Goal: Task Accomplishment & Management: Complete application form

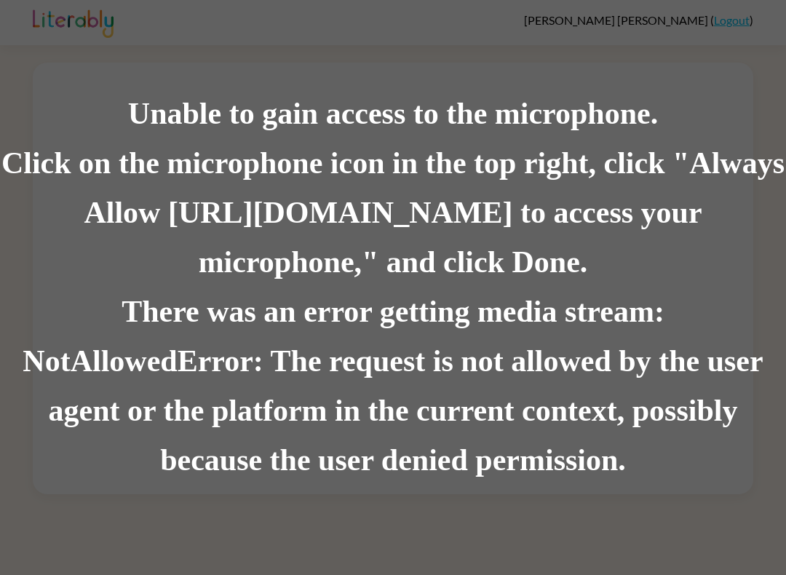
scroll to position [2, 0]
click at [643, 62] on div "Unable to gain access to the microphone. Click on the microphone icon in the to…" at bounding box center [393, 287] width 786 height 575
click at [653, 125] on div "Unable to gain access to the microphone." at bounding box center [393, 115] width 786 height 50
click at [629, 120] on div "Unable to gain access to the microphone." at bounding box center [393, 115] width 786 height 50
click at [733, 283] on div "Click on the microphone icon in the top right, click "Always Allow [URL][DOMAIN…" at bounding box center [393, 213] width 786 height 149
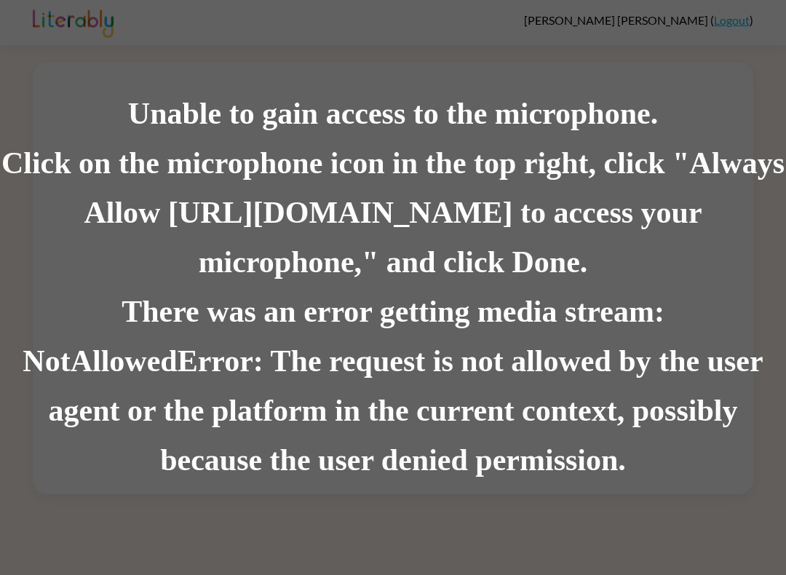
click at [709, 296] on div "There was an error getting media stream: NotAllowedError: The request is not al…" at bounding box center [393, 387] width 786 height 198
click at [54, 418] on div "There was an error getting media stream: NotAllowedError: The request is not al…" at bounding box center [393, 387] width 786 height 198
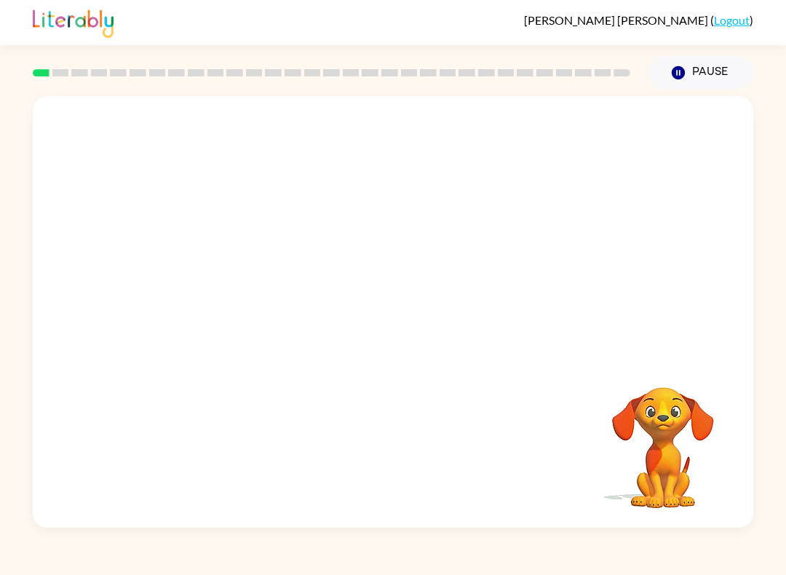
click at [667, 422] on video "Your browser must support playing .mp4 files to use Literably. Please try using…" at bounding box center [663, 438] width 146 height 146
click at [392, 341] on div at bounding box center [393, 319] width 93 height 53
click at [436, 264] on div at bounding box center [393, 312] width 721 height 432
click at [400, 341] on div at bounding box center [393, 319] width 93 height 53
click at [389, 317] on div at bounding box center [393, 319] width 93 height 53
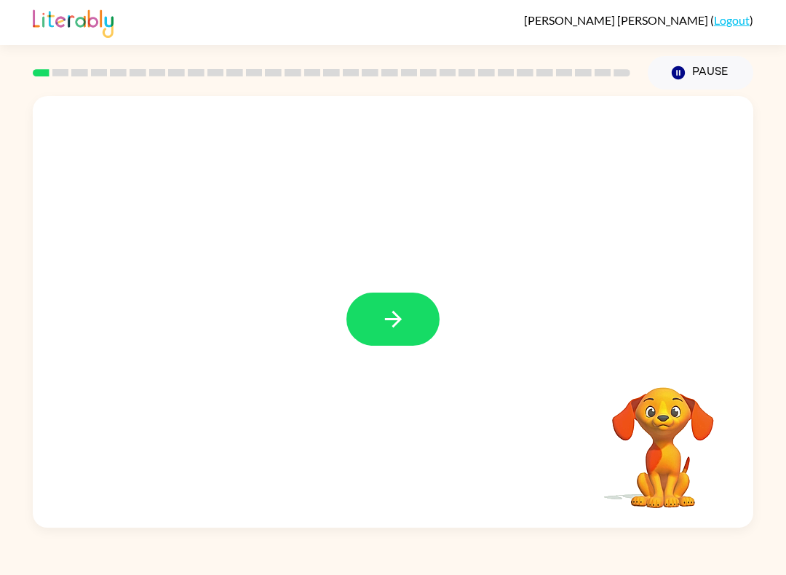
click at [405, 326] on icon "button" at bounding box center [393, 318] width 25 height 25
click at [673, 452] on video "Your browser must support playing .mp4 files to use Literably. Please try using…" at bounding box center [663, 438] width 146 height 146
click at [61, 478] on div at bounding box center [393, 451] width 692 height 124
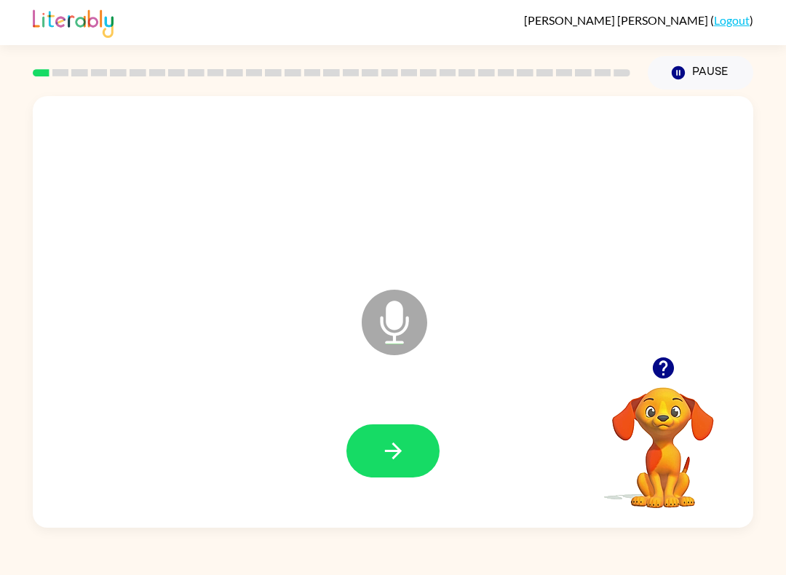
click at [413, 327] on icon at bounding box center [395, 323] width 66 height 66
click at [410, 322] on icon at bounding box center [395, 323] width 66 height 66
click at [411, 446] on button "button" at bounding box center [393, 450] width 93 height 53
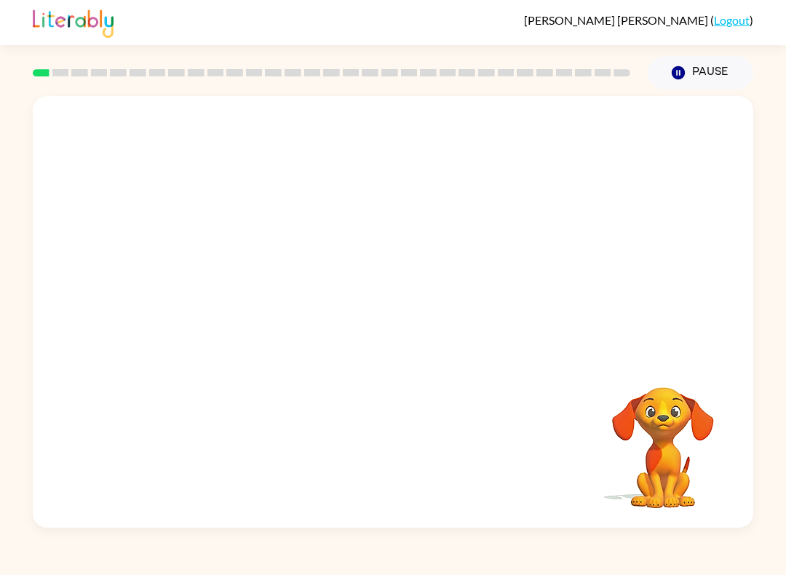
click at [613, 379] on video "Your browser must support playing .mp4 files to use Literably. Please try using…" at bounding box center [663, 438] width 146 height 146
click at [689, 425] on video "Your browser must support playing .mp4 files to use Literably. Please try using…" at bounding box center [663, 438] width 146 height 146
click at [663, 438] on video "Your browser must support playing .mp4 files to use Literably. Please try using…" at bounding box center [663, 438] width 146 height 146
click at [688, 432] on video "Your browser must support playing .mp4 files to use Literably. Please try using…" at bounding box center [663, 438] width 146 height 146
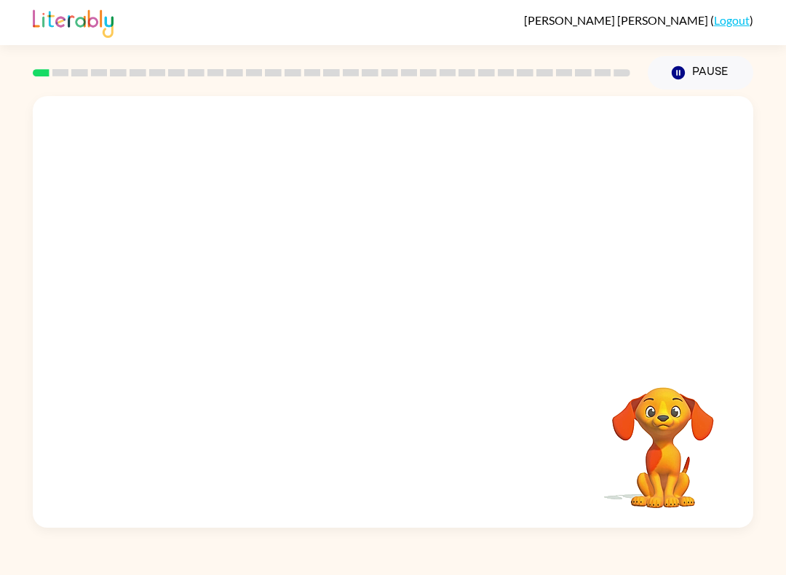
click at [688, 432] on video "Your browser must support playing .mp4 files to use Literably. Please try using…" at bounding box center [663, 438] width 146 height 146
click at [647, 485] on video "Your browser must support playing .mp4 files to use Literably. Please try using…" at bounding box center [663, 438] width 146 height 146
click at [646, 484] on video "Your browser must support playing .mp4 files to use Literably. Please try using…" at bounding box center [663, 438] width 146 height 146
click at [656, 475] on video "Your browser must support playing .mp4 files to use Literably. Please try using…" at bounding box center [663, 438] width 146 height 146
click at [666, 66] on button "Pause Pause" at bounding box center [701, 72] width 106 height 33
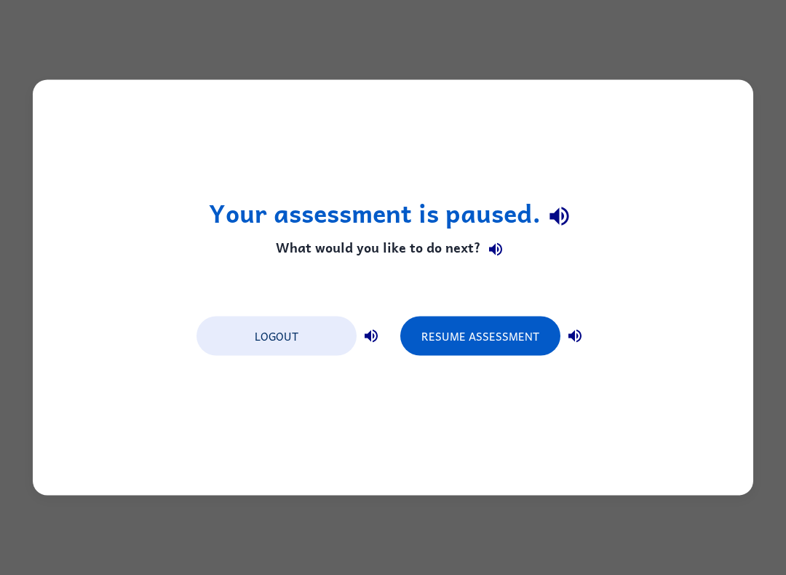
click at [719, 74] on div "Your assessment is paused. What would you like to do next? Logout Resume Assess…" at bounding box center [393, 287] width 786 height 575
click at [503, 324] on button "Resume Assessment" at bounding box center [480, 336] width 160 height 39
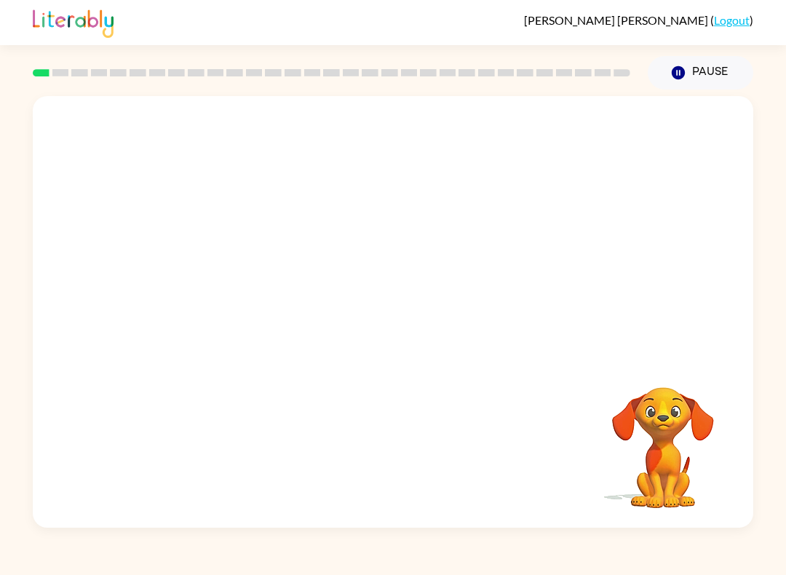
click at [699, 459] on video "Your browser must support playing .mp4 files to use Literably. Please try using…" at bounding box center [663, 438] width 146 height 146
click at [676, 462] on video "Your browser must support playing .mp4 files to use Literably. Please try using…" at bounding box center [663, 438] width 146 height 146
click at [673, 450] on video "Your browser must support playing .mp4 files to use Literably. Please try using…" at bounding box center [663, 438] width 146 height 146
click at [662, 459] on video "Your browser must support playing .mp4 files to use Literably. Please try using…" at bounding box center [663, 438] width 146 height 146
click at [658, 457] on video "Your browser must support playing .mp4 files to use Literably. Please try using…" at bounding box center [663, 438] width 146 height 146
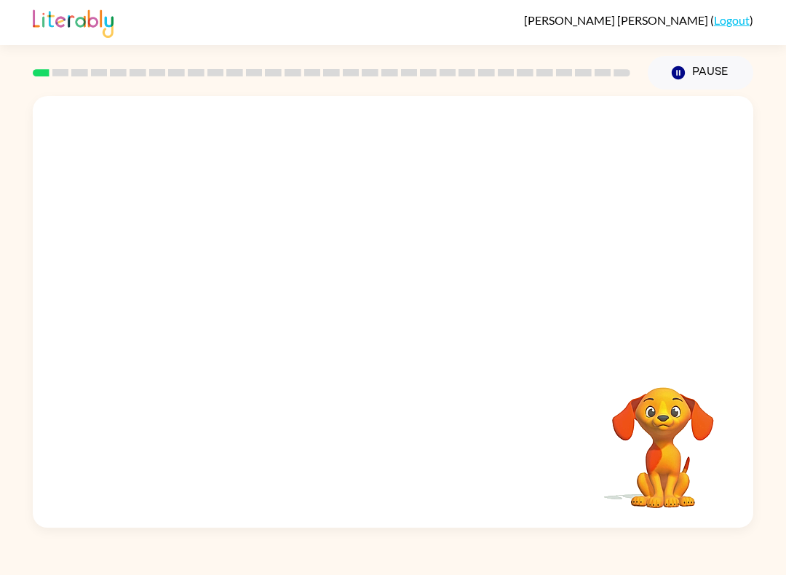
click at [658, 456] on video "Your browser must support playing .mp4 files to use Literably. Please try using…" at bounding box center [663, 438] width 146 height 146
click at [671, 419] on video "Your browser must support playing .mp4 files to use Literably. Please try using…" at bounding box center [663, 438] width 146 height 146
click at [704, 433] on video "Your browser must support playing .mp4 files to use Literably. Please try using…" at bounding box center [663, 438] width 146 height 146
click at [695, 422] on video "Your browser must support playing .mp4 files to use Literably. Please try using…" at bounding box center [663, 438] width 146 height 146
click at [694, 422] on video "Your browser must support playing .mp4 files to use Literably. Please try using…" at bounding box center [663, 438] width 146 height 146
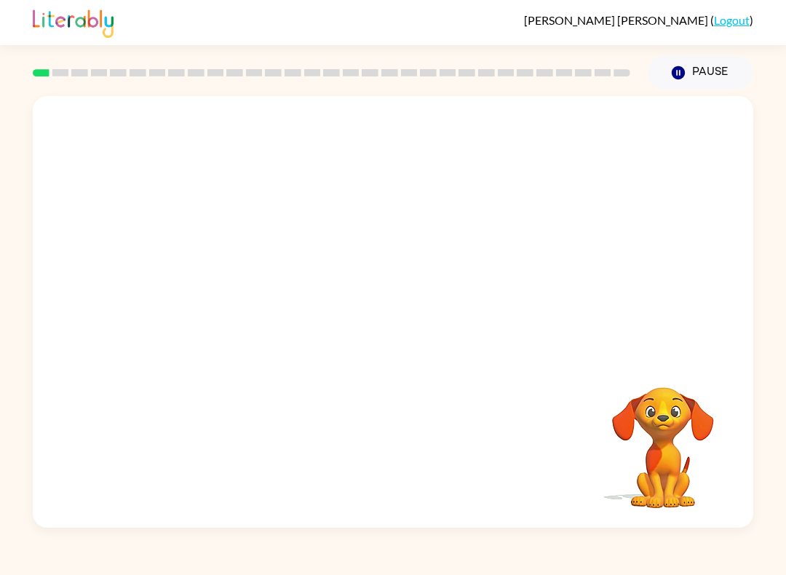
click at [663, 456] on video "Your browser must support playing .mp4 files to use Literably. Please try using…" at bounding box center [663, 438] width 146 height 146
click at [669, 432] on video "Your browser must support playing .mp4 files to use Literably. Please try using…" at bounding box center [663, 438] width 146 height 146
click at [668, 432] on video "Your browser must support playing .mp4 files to use Literably. Please try using…" at bounding box center [663, 438] width 146 height 146
click at [673, 411] on video "Your browser must support playing .mp4 files to use Literably. Please try using…" at bounding box center [663, 438] width 146 height 146
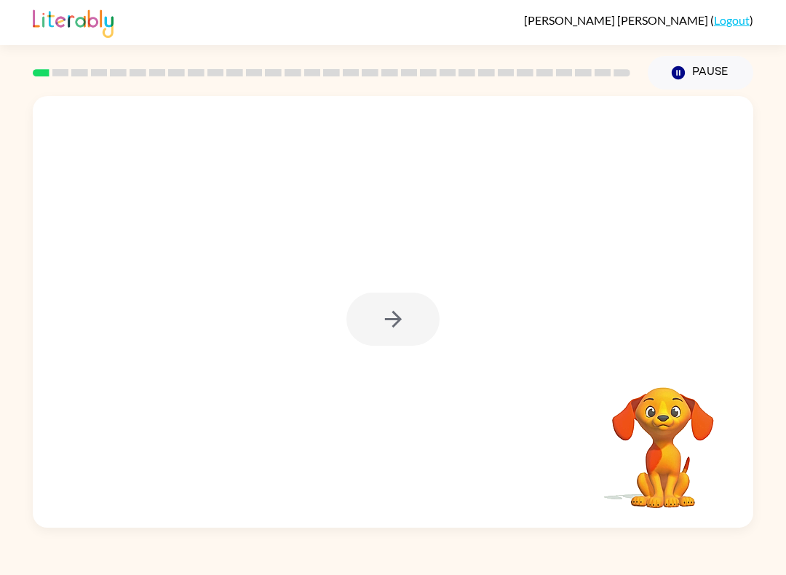
click at [419, 320] on div at bounding box center [393, 319] width 93 height 53
click at [387, 340] on div at bounding box center [393, 319] width 93 height 53
click at [376, 303] on div at bounding box center [393, 319] width 93 height 53
click at [373, 316] on button "button" at bounding box center [393, 319] width 93 height 53
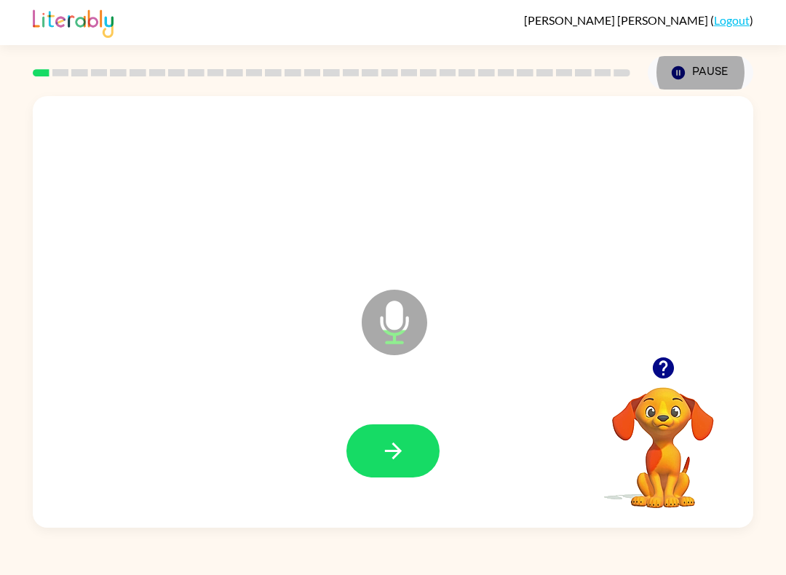
click at [414, 313] on icon at bounding box center [395, 323] width 66 height 66
click at [423, 465] on button "button" at bounding box center [393, 450] width 93 height 53
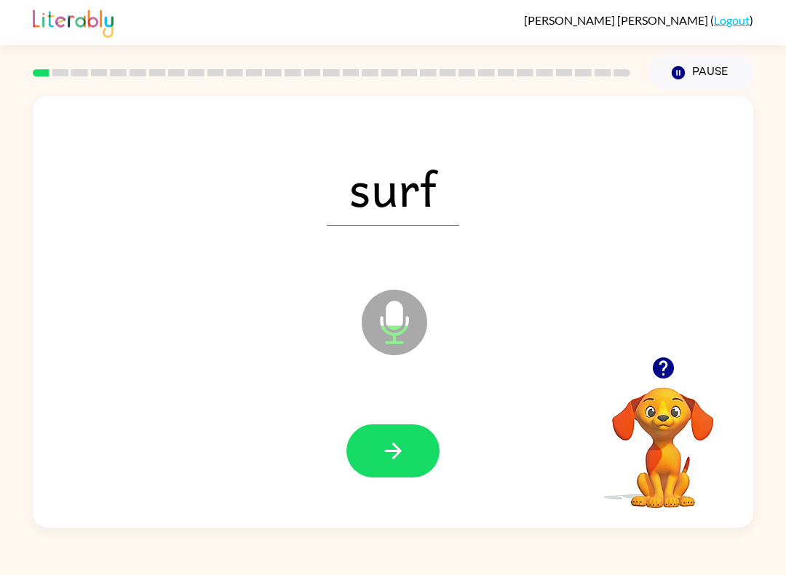
click at [406, 325] on icon "Microphone The Microphone is here when it is your turn to talk" at bounding box center [467, 340] width 218 height 109
click at [399, 453] on icon "button" at bounding box center [392, 451] width 17 height 17
click at [391, 315] on icon "Microphone The Microphone is here when it is your turn to talk" at bounding box center [467, 340] width 218 height 109
click at [399, 447] on icon "button" at bounding box center [393, 450] width 25 height 25
click at [409, 331] on icon at bounding box center [395, 323] width 66 height 66
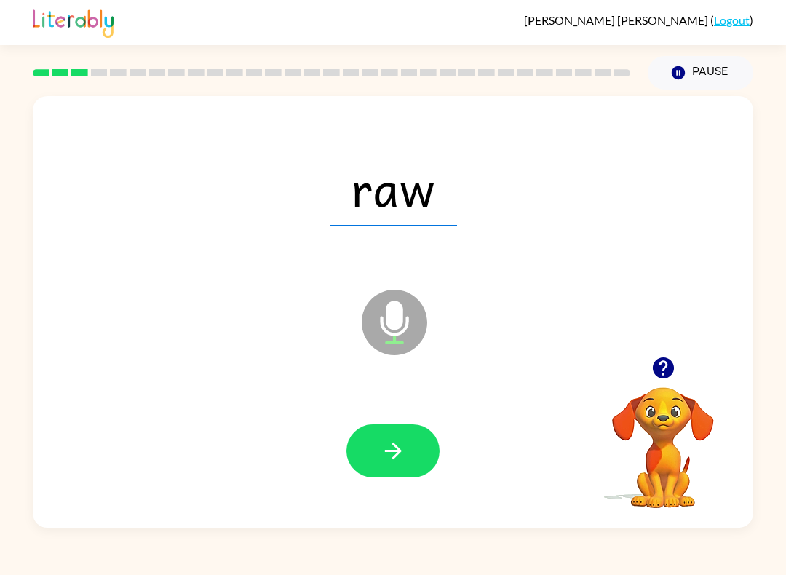
click at [393, 454] on icon "button" at bounding box center [393, 450] width 25 height 25
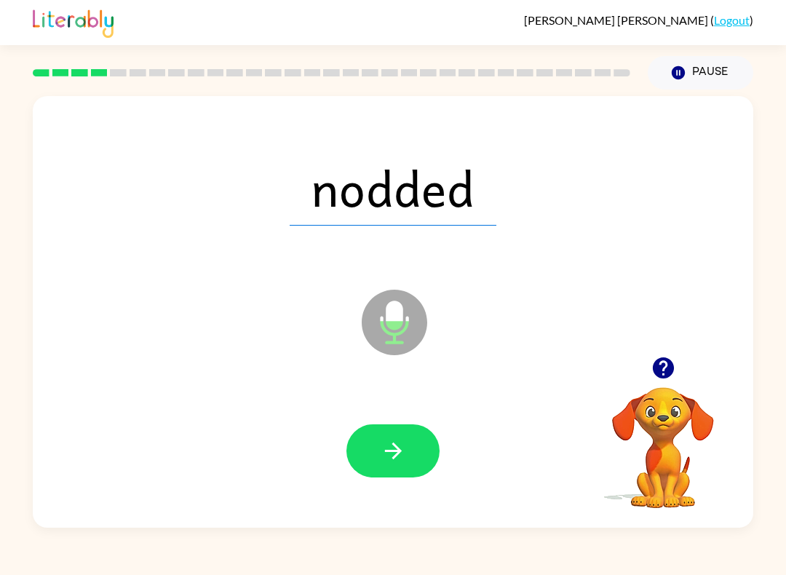
click at [399, 317] on icon "Microphone The Microphone is here when it is your turn to talk" at bounding box center [467, 340] width 218 height 109
click at [400, 454] on icon "button" at bounding box center [393, 450] width 25 height 25
click at [399, 333] on icon "Microphone The Microphone is here when it is your turn to talk" at bounding box center [467, 340] width 218 height 109
click at [392, 448] on icon "button" at bounding box center [393, 450] width 25 height 25
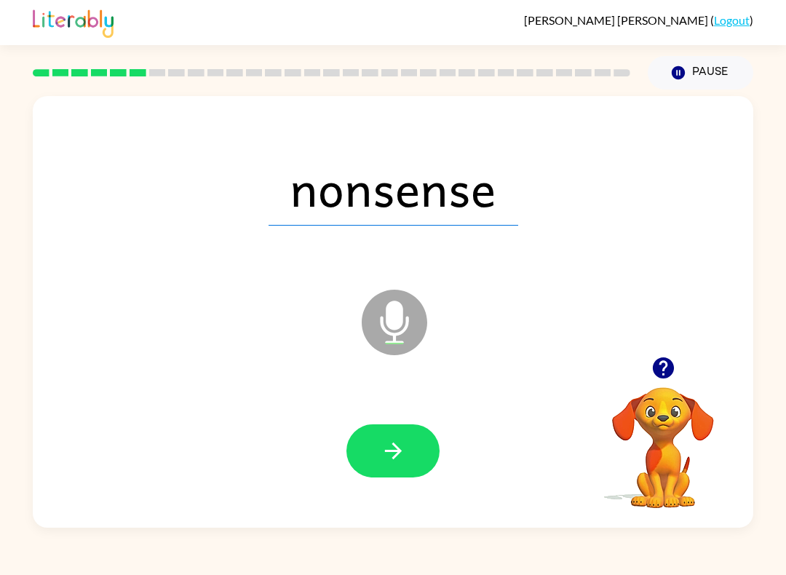
click at [434, 450] on button "button" at bounding box center [393, 450] width 93 height 53
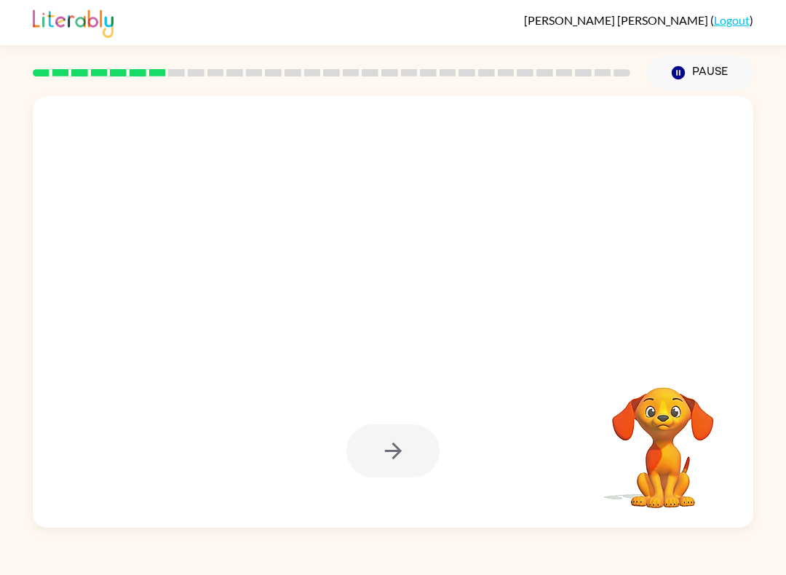
click at [357, 301] on div at bounding box center [358, 286] width 622 height 58
click at [622, 459] on video "Your browser must support playing .mp4 files to use Literably. Please try using…" at bounding box center [663, 438] width 146 height 146
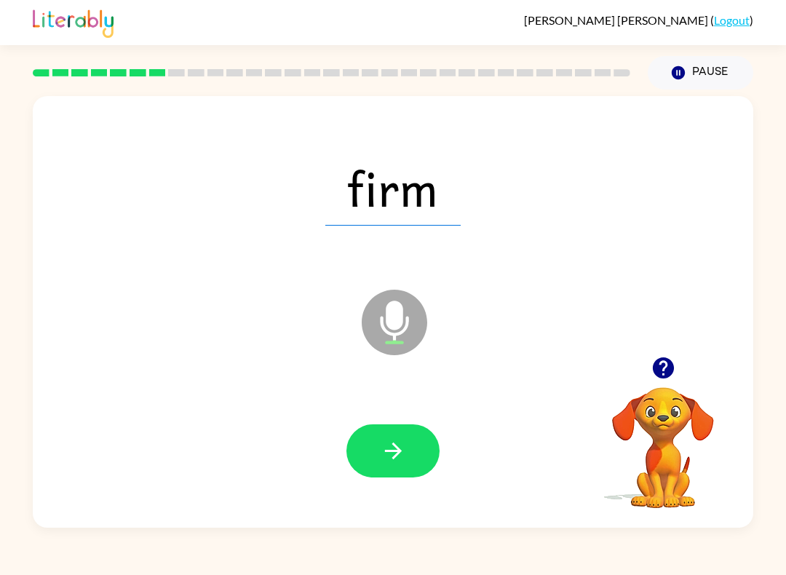
click at [395, 464] on button "button" at bounding box center [393, 450] width 93 height 53
click at [412, 451] on button "button" at bounding box center [393, 450] width 93 height 53
click at [436, 442] on button "button" at bounding box center [393, 450] width 93 height 53
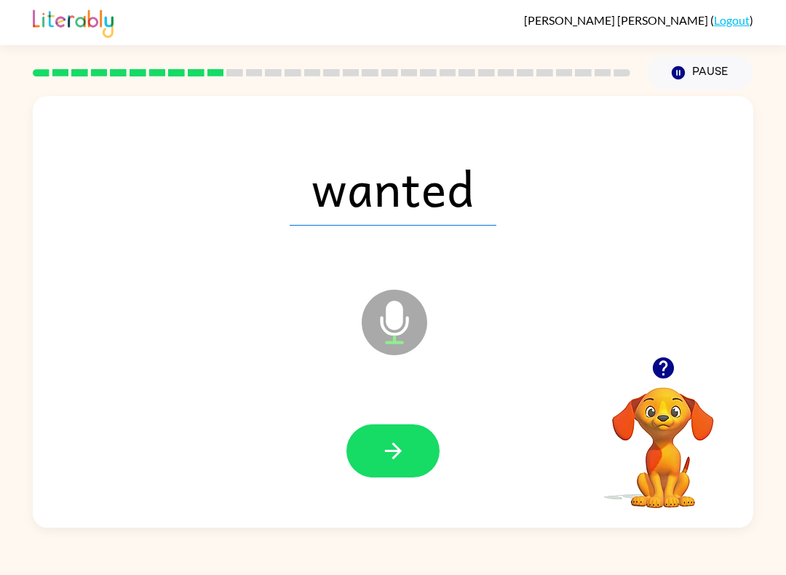
click at [432, 449] on button "button" at bounding box center [393, 450] width 93 height 53
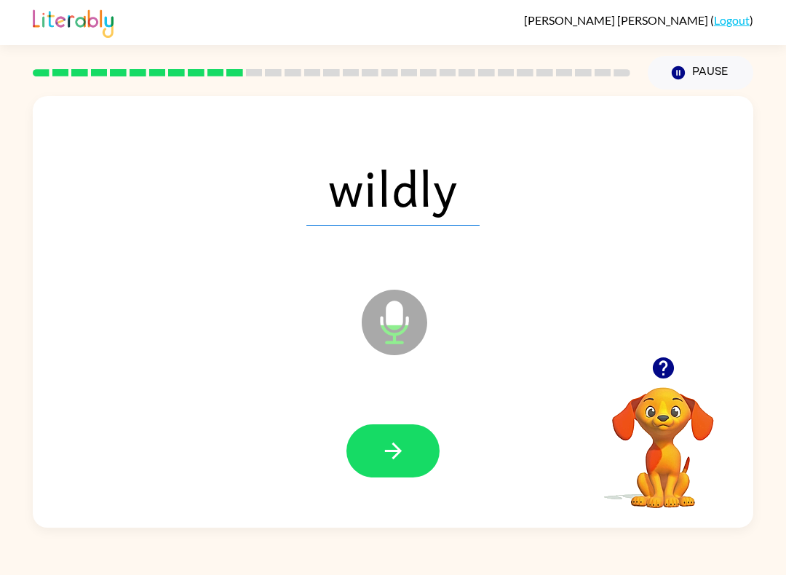
click at [414, 476] on button "button" at bounding box center [393, 450] width 93 height 53
click at [381, 323] on icon "Microphone The Microphone is here when it is your turn to talk" at bounding box center [467, 340] width 218 height 109
click at [400, 443] on icon "button" at bounding box center [393, 450] width 25 height 25
click at [405, 451] on icon "button" at bounding box center [393, 450] width 25 height 25
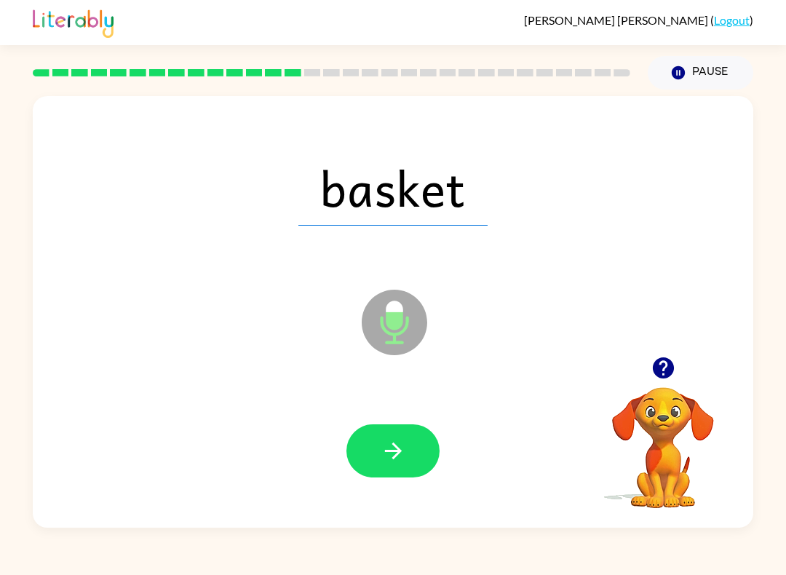
click at [419, 444] on button "button" at bounding box center [393, 450] width 93 height 53
click at [406, 440] on button "button" at bounding box center [393, 450] width 93 height 53
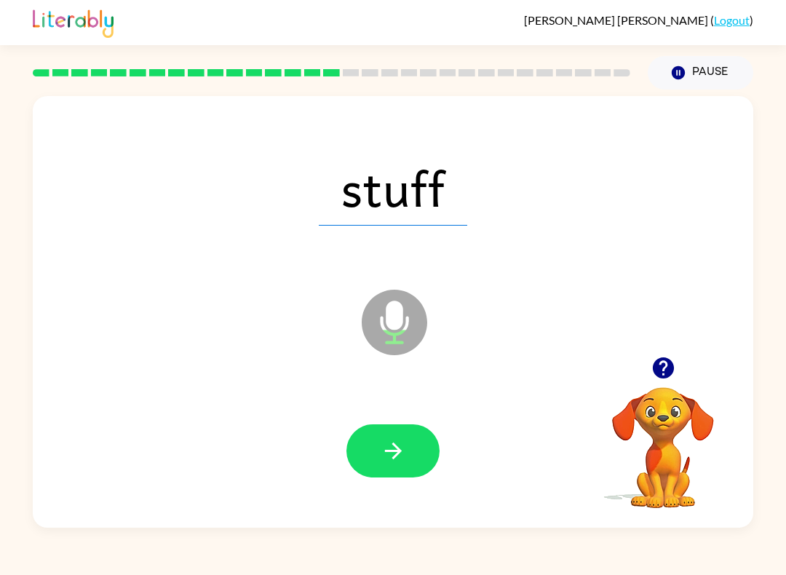
click at [381, 455] on icon "button" at bounding box center [393, 450] width 25 height 25
click at [403, 452] on icon "button" at bounding box center [393, 450] width 25 height 25
click at [414, 445] on button "button" at bounding box center [393, 450] width 93 height 53
click at [406, 441] on button "button" at bounding box center [393, 450] width 93 height 53
click at [393, 445] on icon "button" at bounding box center [392, 451] width 17 height 17
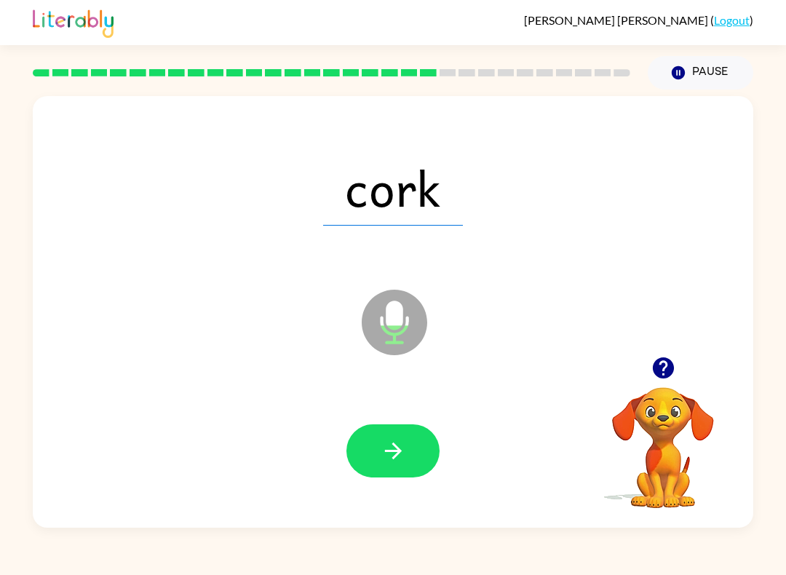
click at [394, 444] on icon "button" at bounding box center [392, 451] width 17 height 17
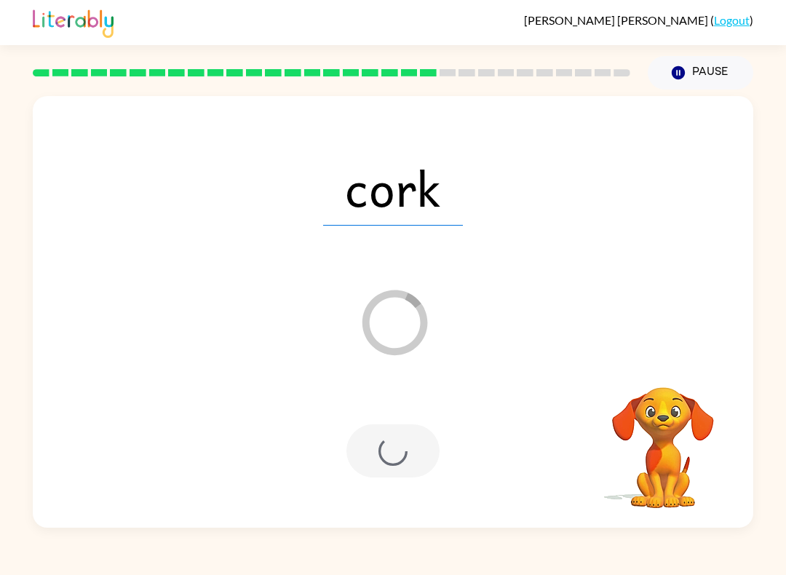
click at [507, 329] on div "cork Loader Your response is being sent to our graders" at bounding box center [393, 312] width 721 height 432
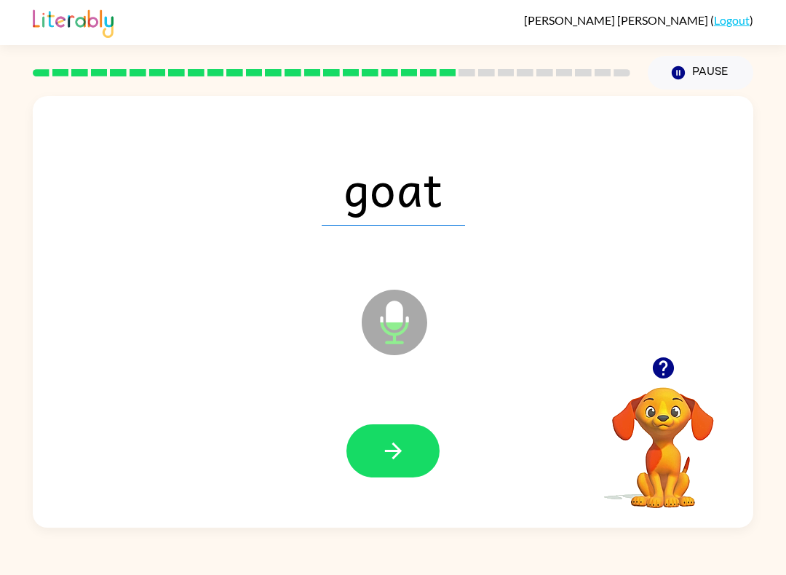
click at [408, 435] on button "button" at bounding box center [393, 450] width 93 height 53
click at [409, 464] on button "button" at bounding box center [393, 450] width 93 height 53
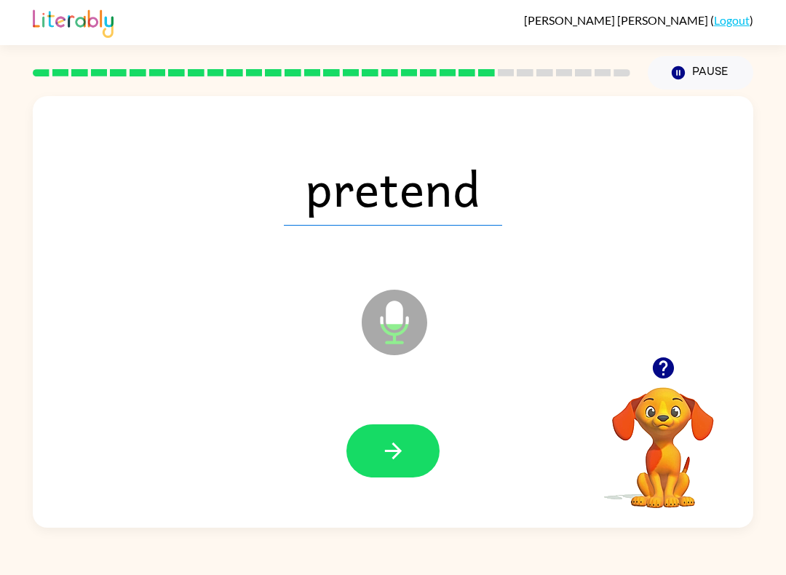
click at [412, 451] on button "button" at bounding box center [393, 450] width 93 height 53
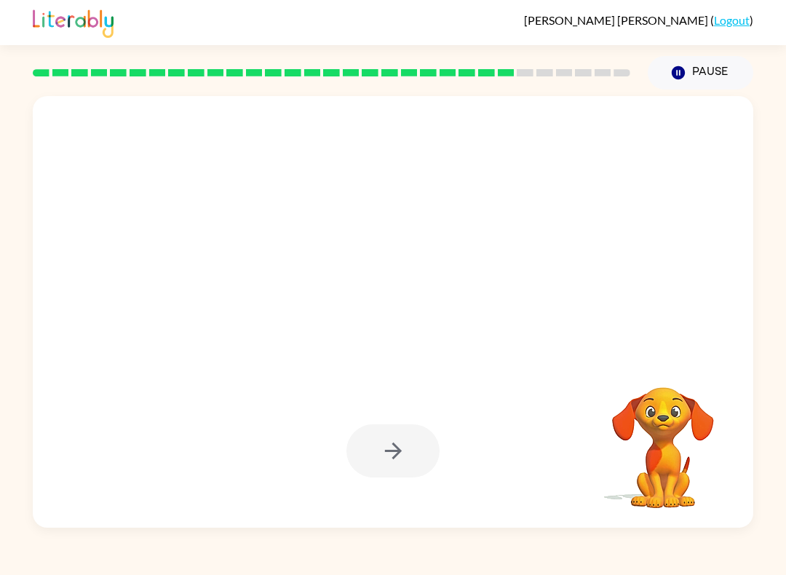
click at [721, 453] on video "Your browser must support playing .mp4 files to use Literably. Please try using…" at bounding box center [663, 438] width 146 height 146
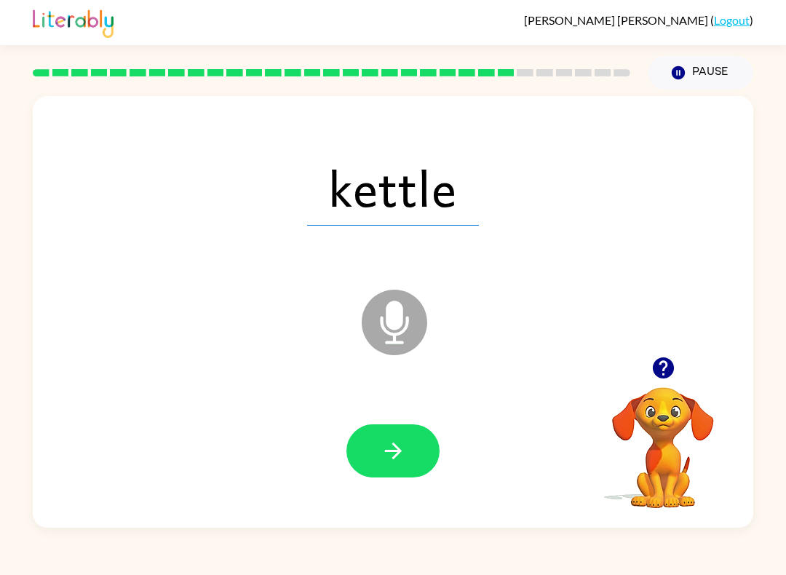
click at [424, 458] on button "button" at bounding box center [393, 450] width 93 height 53
click at [408, 458] on button "button" at bounding box center [393, 450] width 93 height 53
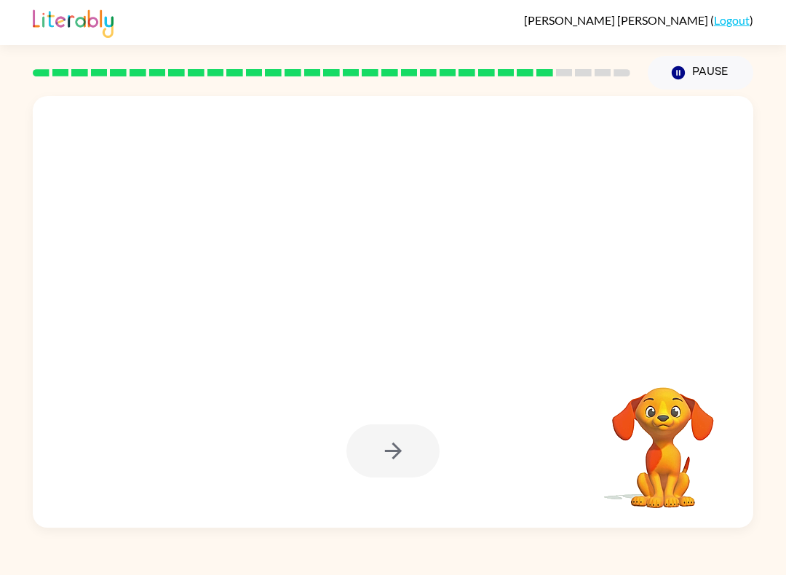
click at [640, 339] on div at bounding box center [393, 312] width 721 height 432
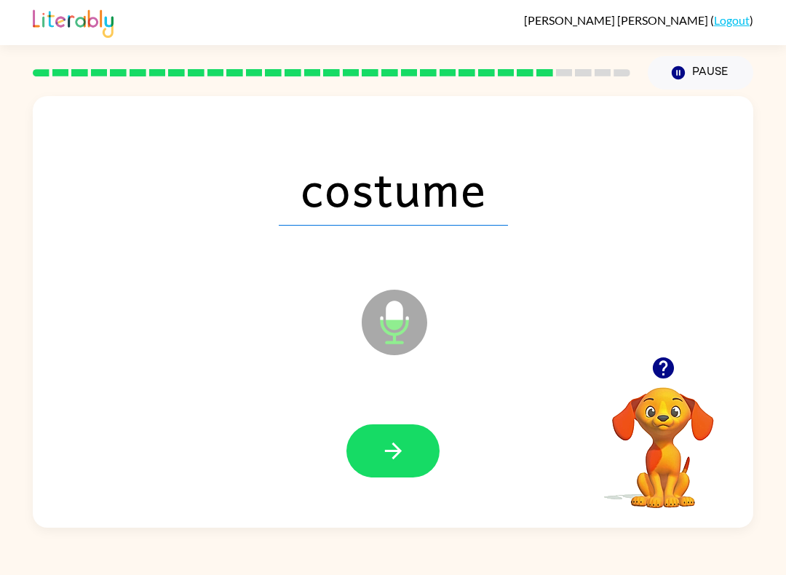
click at [384, 456] on icon "button" at bounding box center [393, 450] width 25 height 25
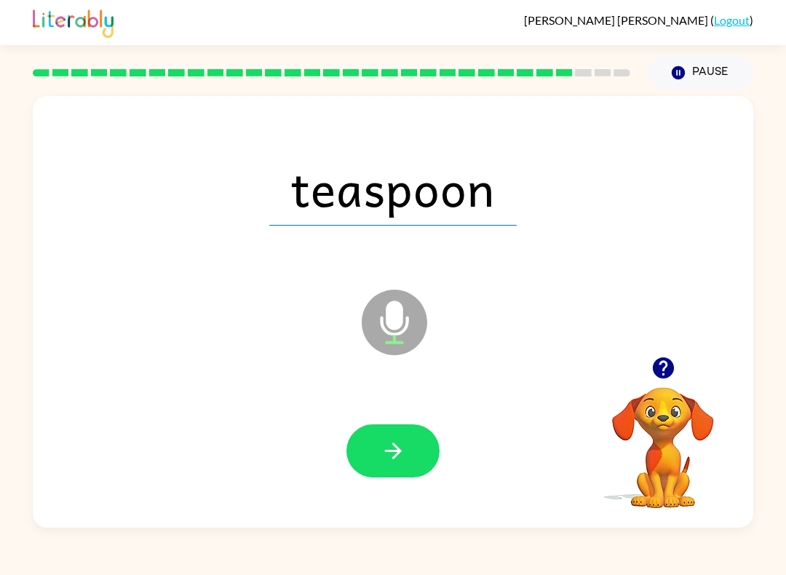
click at [385, 478] on button "button" at bounding box center [393, 450] width 93 height 53
click at [424, 448] on button "button" at bounding box center [393, 450] width 93 height 53
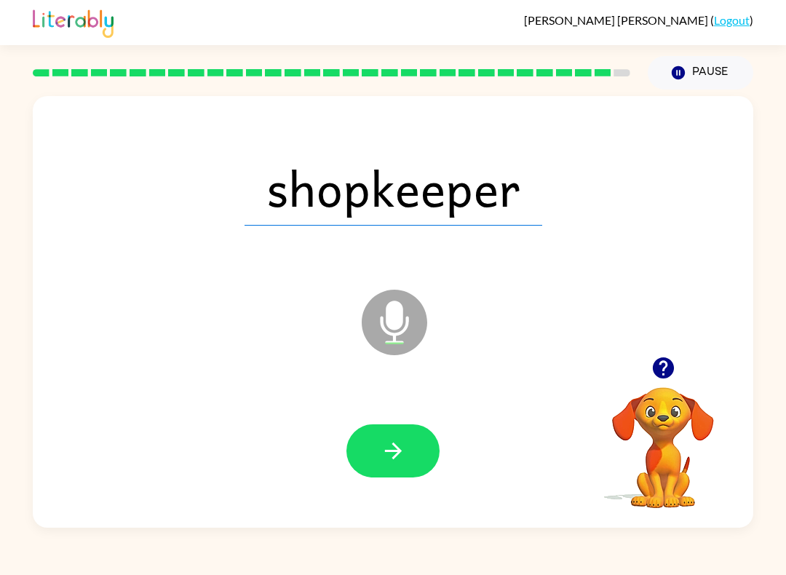
click at [394, 440] on icon "button" at bounding box center [393, 450] width 25 height 25
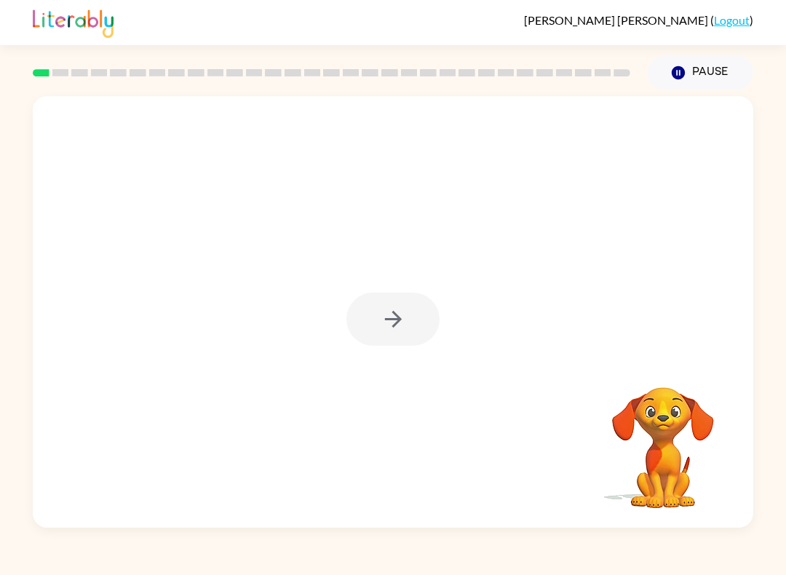
click at [458, 276] on div at bounding box center [393, 312] width 721 height 432
click at [446, 371] on div at bounding box center [393, 312] width 721 height 432
click at [403, 317] on icon "button" at bounding box center [393, 318] width 25 height 25
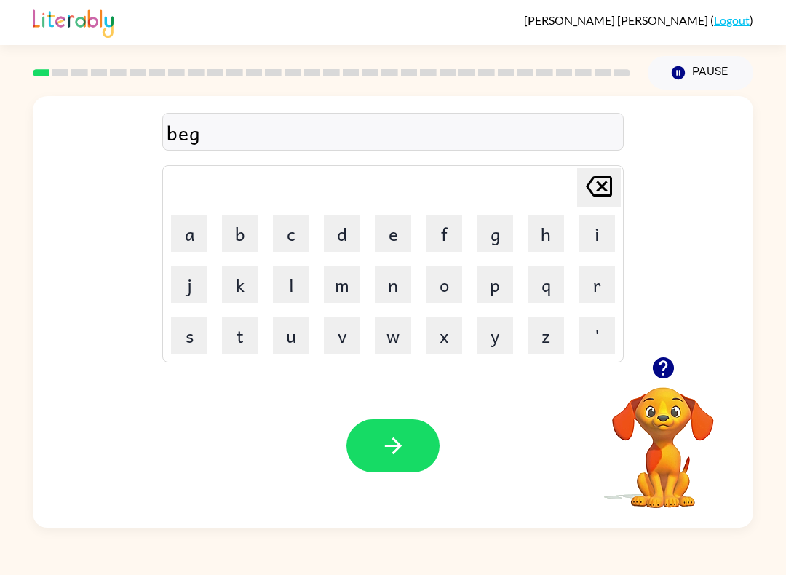
click at [392, 435] on icon "button" at bounding box center [393, 445] width 25 height 25
click at [534, 123] on div at bounding box center [393, 132] width 462 height 38
click at [628, 510] on div "Your browser must support playing .mp4 files to use Literably. Please try using…" at bounding box center [663, 438] width 146 height 146
click at [590, 540] on div "David Dawson ( Logout ) Pause Pause z Delete Delete last character input a b c …" at bounding box center [393, 287] width 786 height 575
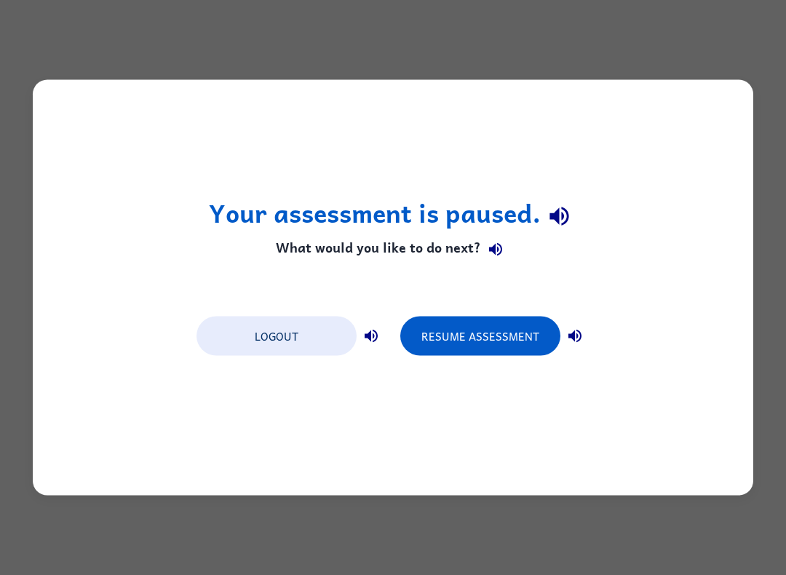
click at [484, 356] on button "Resume Assessment" at bounding box center [480, 336] width 160 height 39
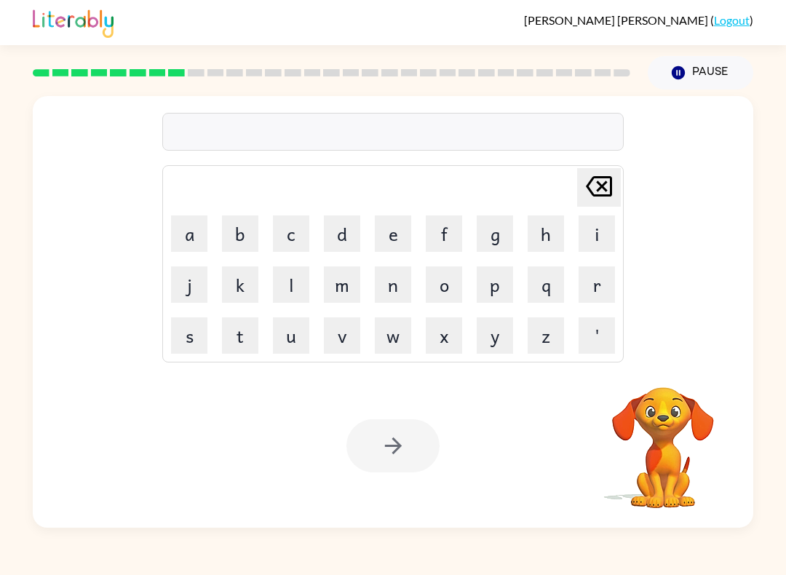
click at [244, 216] on button "b" at bounding box center [240, 233] width 36 height 36
click at [185, 215] on button "a" at bounding box center [189, 233] width 36 height 36
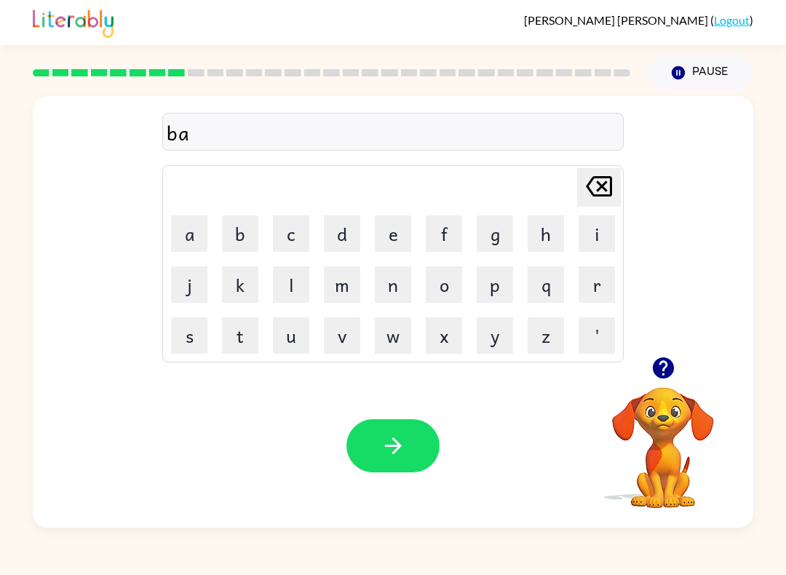
click at [242, 346] on button "t" at bounding box center [240, 335] width 36 height 36
click at [542, 229] on button "h" at bounding box center [546, 233] width 36 height 36
click at [401, 444] on icon "button" at bounding box center [393, 445] width 25 height 25
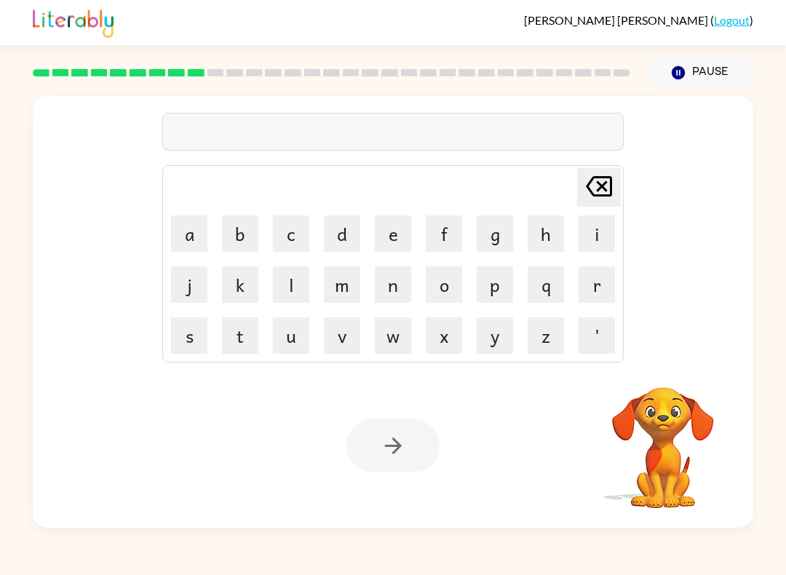
click at [657, 407] on video "Your browser must support playing .mp4 files to use Literably. Please try using…" at bounding box center [663, 438] width 146 height 146
click at [672, 410] on video "Your browser must support playing .mp4 files to use Literably. Please try using…" at bounding box center [663, 438] width 146 height 146
click at [672, 397] on video "Your browser must support playing .mp4 files to use Literably. Please try using…" at bounding box center [663, 438] width 146 height 146
click at [281, 224] on button "c" at bounding box center [291, 233] width 36 height 36
click at [287, 272] on button "l" at bounding box center [291, 284] width 36 height 36
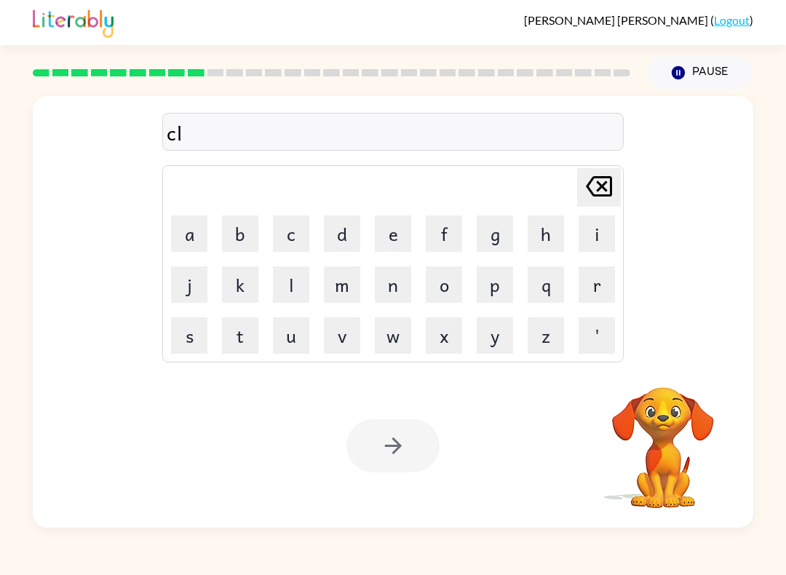
click at [442, 288] on button "o" at bounding box center [444, 284] width 36 height 36
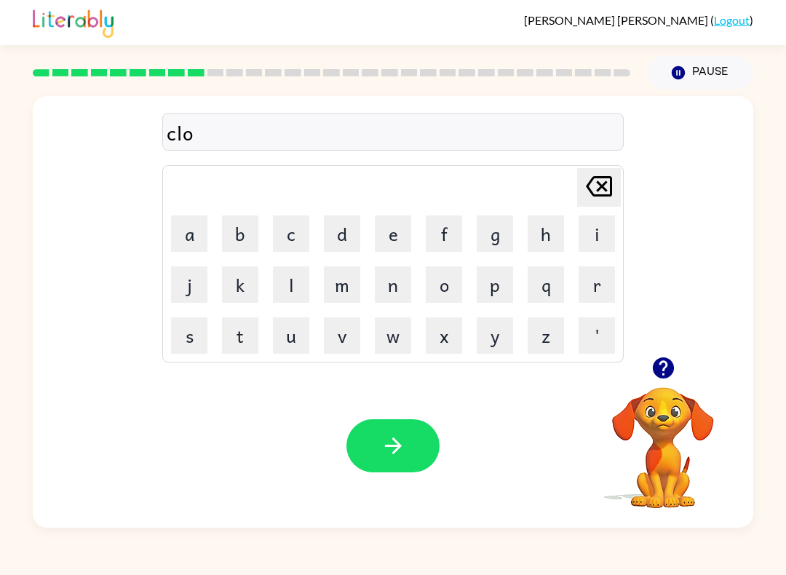
click at [395, 323] on button "w" at bounding box center [393, 335] width 36 height 36
click at [404, 286] on button "n" at bounding box center [393, 284] width 36 height 36
click at [412, 459] on button "button" at bounding box center [393, 445] width 93 height 53
click at [598, 243] on button "i" at bounding box center [597, 233] width 36 height 36
click at [383, 274] on button "n" at bounding box center [393, 284] width 36 height 36
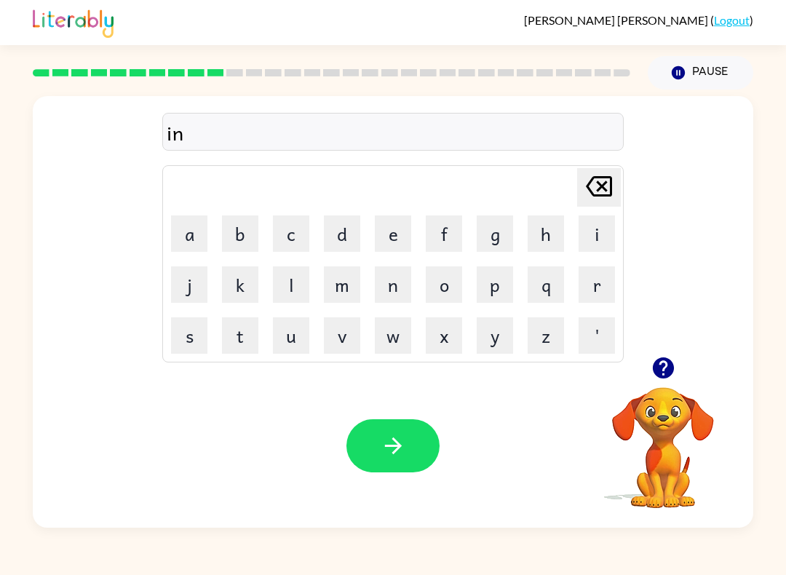
click at [205, 338] on button "s" at bounding box center [189, 335] width 36 height 36
click at [393, 219] on button "e" at bounding box center [393, 233] width 36 height 36
click at [636, 280] on div "inse Delete Delete last character input a b c d e f g h i j k l m n o p q r s t…" at bounding box center [393, 226] width 721 height 261
click at [597, 288] on button "r" at bounding box center [597, 284] width 36 height 36
click at [247, 365] on div "Your browser must support playing .mp4 files to use Literably. Please try using…" at bounding box center [393, 446] width 721 height 164
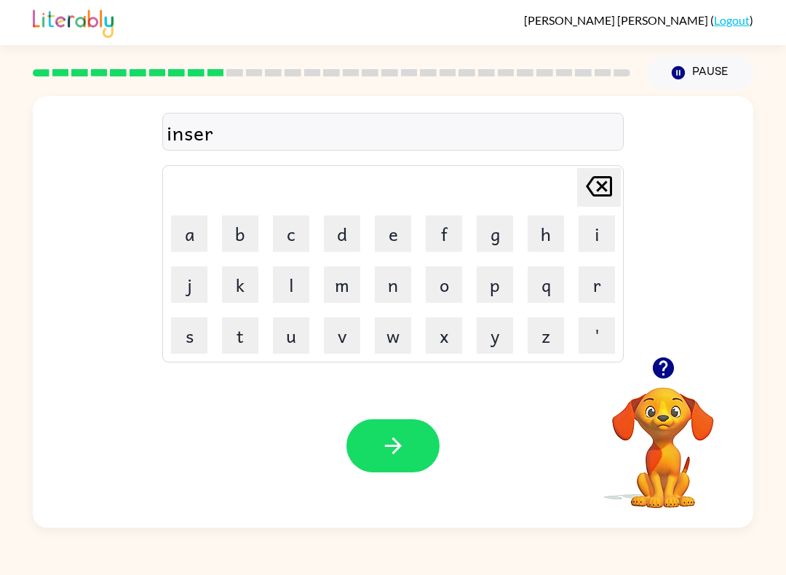
click at [246, 352] on button "t" at bounding box center [240, 335] width 36 height 36
click at [395, 486] on div "Your browser must support playing .mp4 files to use Literably. Please try using…" at bounding box center [393, 446] width 721 height 164
click at [418, 446] on button "button" at bounding box center [393, 445] width 93 height 53
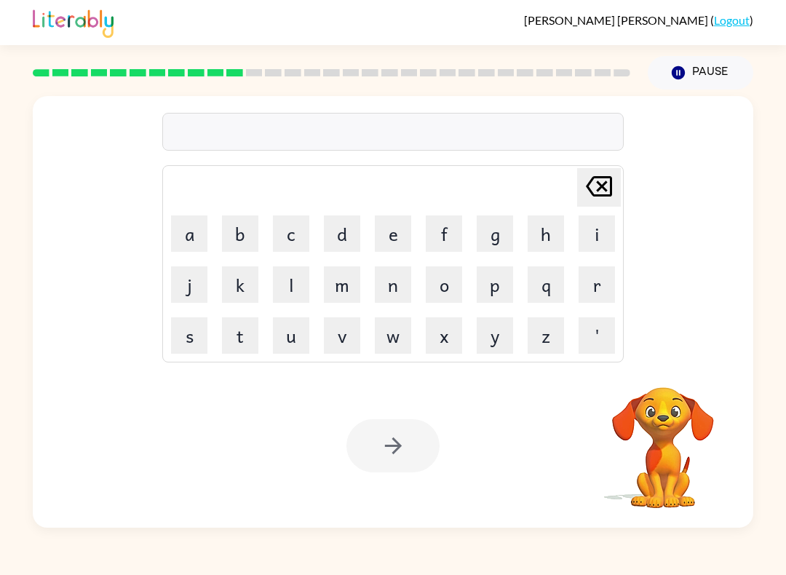
click at [298, 228] on button "c" at bounding box center [291, 233] width 36 height 36
click at [459, 269] on button "o" at bounding box center [444, 284] width 36 height 36
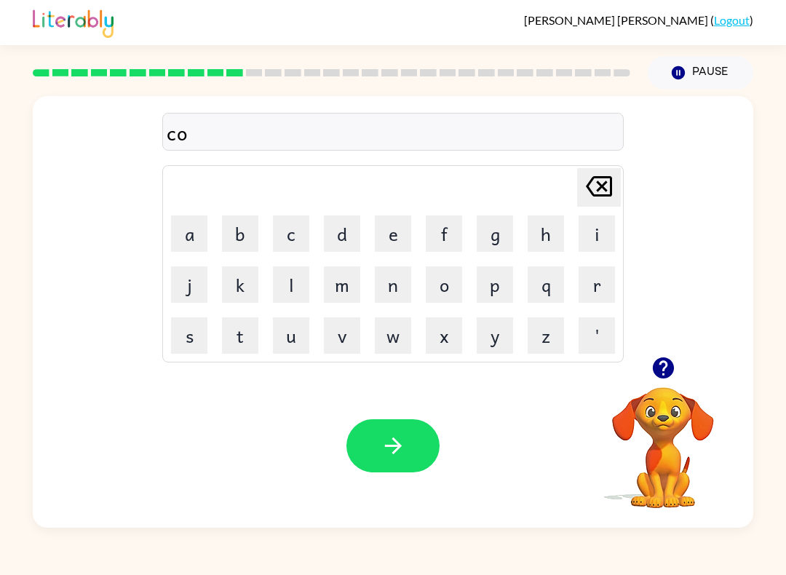
click at [345, 240] on button "d" at bounding box center [342, 233] width 36 height 36
click at [389, 220] on button "e" at bounding box center [393, 233] width 36 height 36
click at [432, 424] on div at bounding box center [393, 445] width 93 height 53
click at [418, 451] on button "button" at bounding box center [393, 445] width 93 height 53
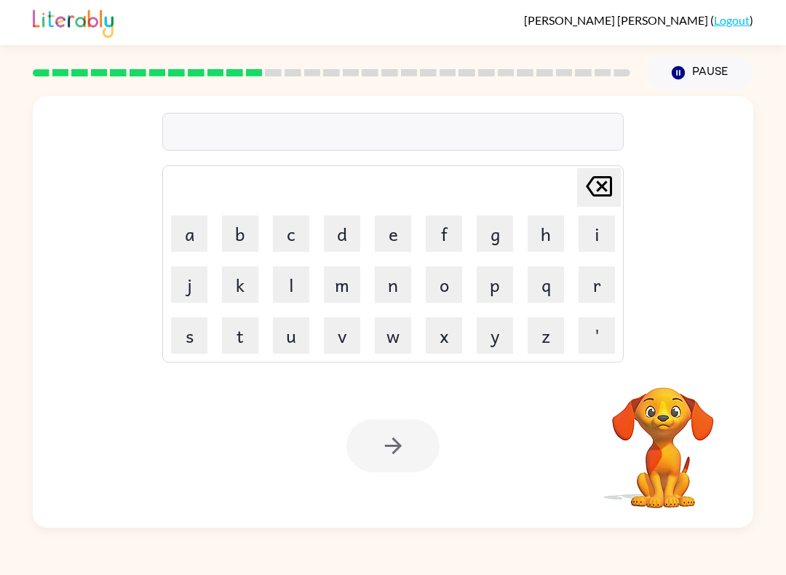
click at [349, 341] on button "v" at bounding box center [342, 335] width 36 height 36
click at [443, 285] on button "o" at bounding box center [444, 284] width 36 height 36
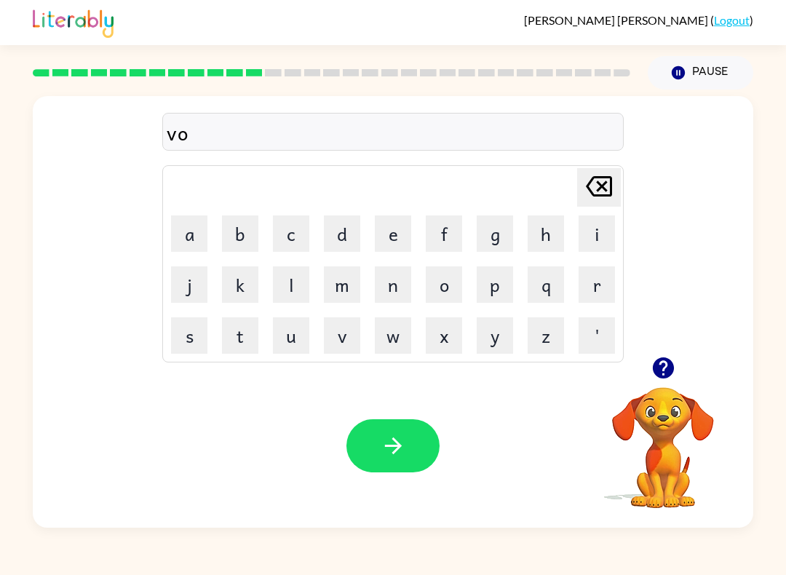
click at [298, 274] on button "l" at bounding box center [291, 284] width 36 height 36
click at [295, 328] on button "u" at bounding box center [291, 335] width 36 height 36
click at [336, 272] on button "m" at bounding box center [342, 284] width 36 height 36
click at [390, 223] on button "e" at bounding box center [393, 233] width 36 height 36
click at [416, 453] on button "button" at bounding box center [393, 445] width 93 height 53
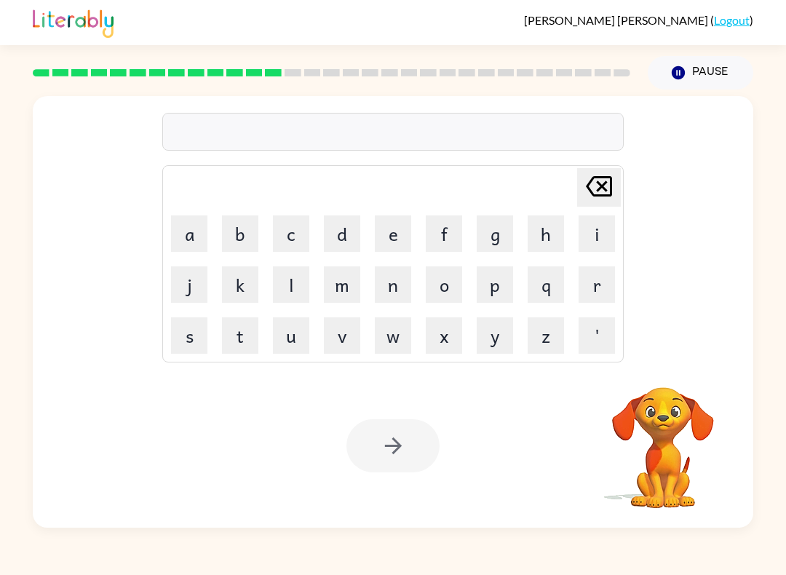
click at [189, 352] on button "s" at bounding box center [189, 335] width 36 height 36
click at [408, 349] on button "w" at bounding box center [393, 335] width 36 height 36
click at [406, 240] on button "e" at bounding box center [393, 233] width 36 height 36
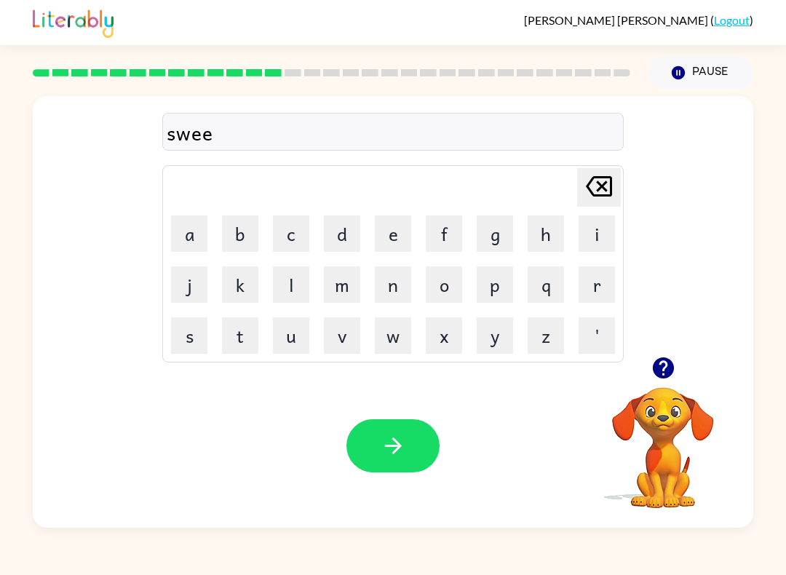
click at [255, 341] on button "t" at bounding box center [240, 335] width 36 height 36
click at [393, 286] on button "n" at bounding box center [393, 284] width 36 height 36
click at [386, 247] on button "e" at bounding box center [393, 233] width 36 height 36
click at [186, 339] on button "s" at bounding box center [189, 335] width 36 height 36
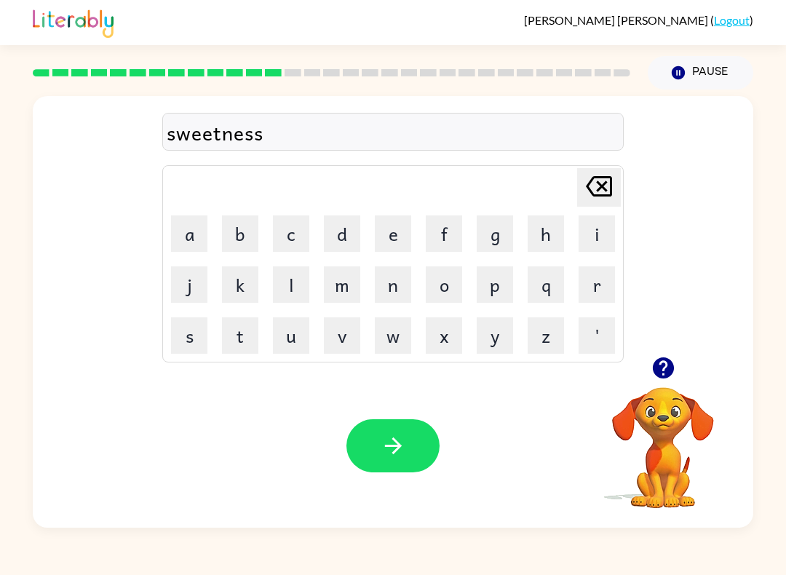
click at [427, 448] on button "button" at bounding box center [393, 445] width 93 height 53
click at [494, 289] on button "p" at bounding box center [495, 284] width 36 height 36
click at [598, 231] on button "i" at bounding box center [597, 233] width 36 height 36
click at [300, 274] on button "l" at bounding box center [291, 284] width 36 height 36
click at [456, 277] on button "o" at bounding box center [444, 284] width 36 height 36
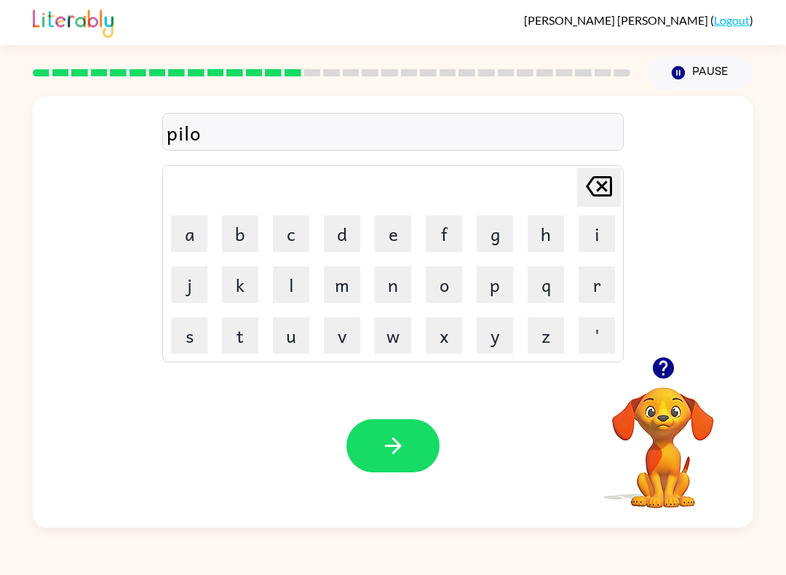
click at [238, 351] on button "t" at bounding box center [240, 335] width 36 height 36
click at [415, 456] on button "button" at bounding box center [393, 445] width 93 height 53
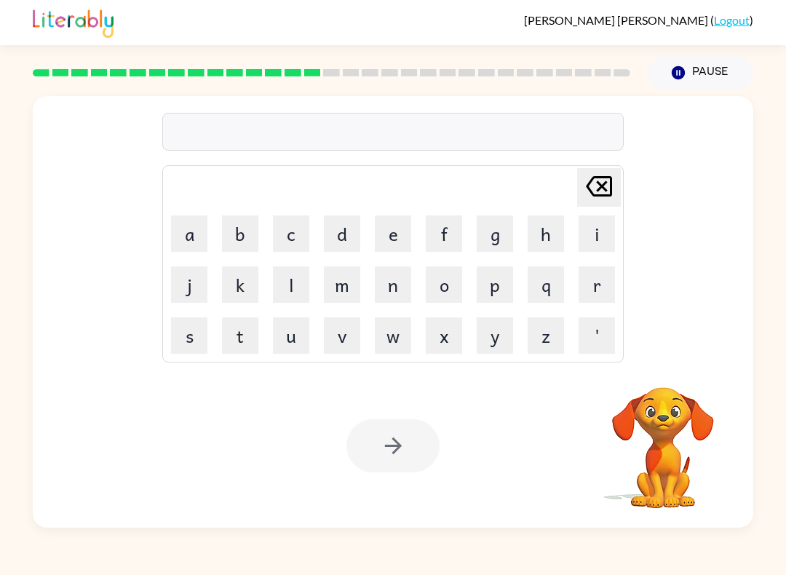
click at [450, 235] on button "f" at bounding box center [444, 233] width 36 height 36
click at [441, 285] on button "o" at bounding box center [444, 284] width 36 height 36
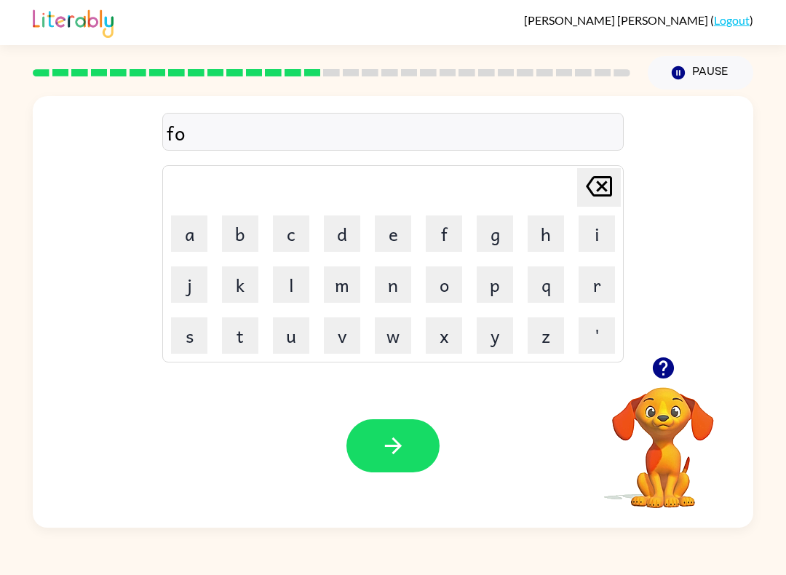
click at [604, 285] on button "r" at bounding box center [597, 284] width 36 height 36
click at [242, 288] on button "k" at bounding box center [240, 284] width 36 height 36
click at [406, 470] on button "button" at bounding box center [393, 445] width 93 height 53
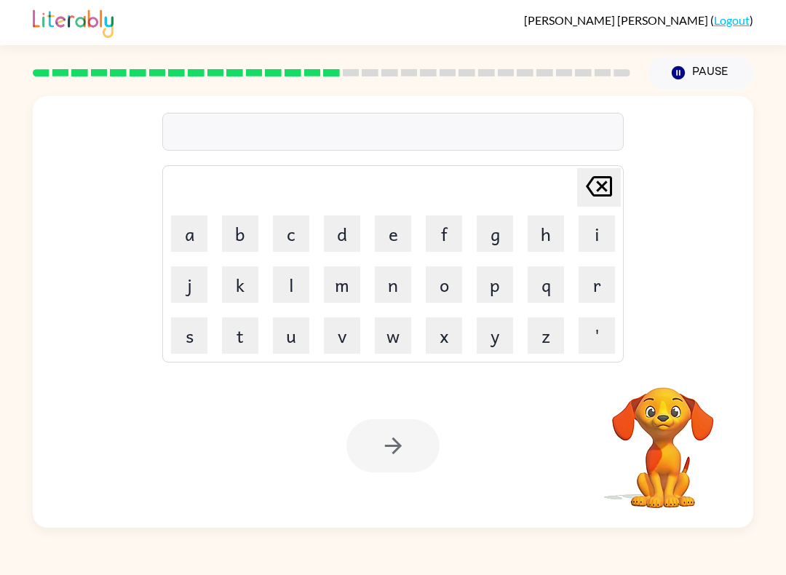
click at [644, 472] on video "Your browser must support playing .mp4 files to use Literably. Please try using…" at bounding box center [663, 438] width 146 height 146
click at [400, 336] on button "w" at bounding box center [393, 335] width 36 height 36
click at [392, 229] on button "e" at bounding box center [393, 233] width 36 height 36
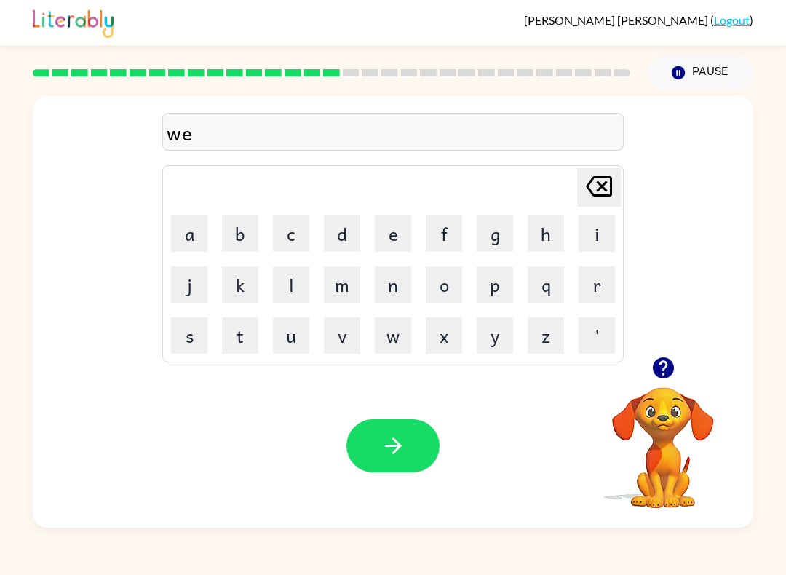
click at [232, 232] on button "b" at bounding box center [240, 233] width 36 height 36
click at [426, 464] on button "button" at bounding box center [393, 445] width 93 height 53
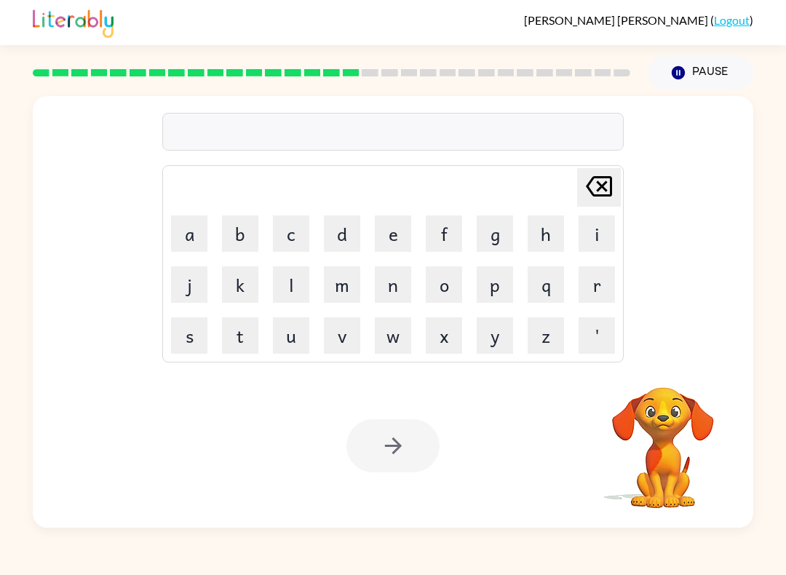
click at [663, 510] on video "Your browser must support playing .mp4 files to use Literably. Please try using…" at bounding box center [663, 438] width 146 height 146
click at [662, 434] on video "Your browser must support playing .mp4 files to use Literably. Please try using…" at bounding box center [663, 438] width 146 height 146
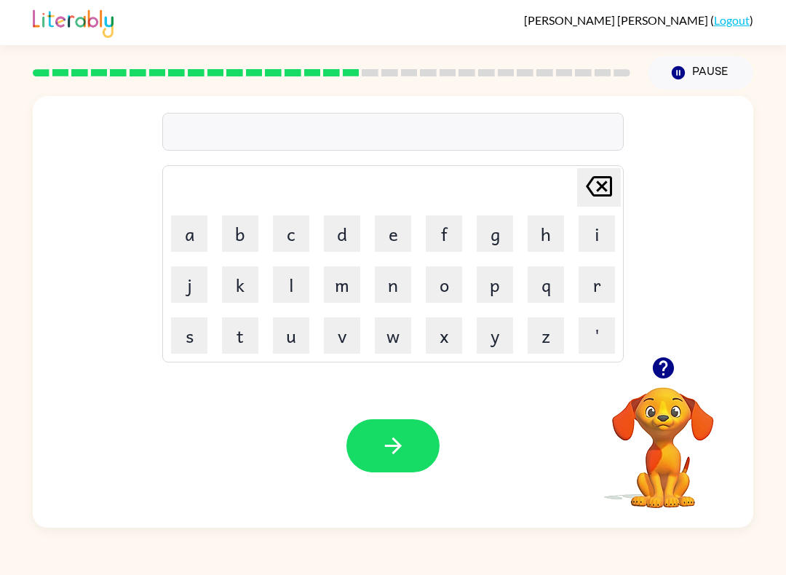
click at [449, 237] on button "f" at bounding box center [444, 233] width 36 height 36
click at [290, 282] on button "l" at bounding box center [291, 284] width 36 height 36
click at [590, 238] on button "i" at bounding box center [597, 233] width 36 height 36
click at [503, 299] on button "p" at bounding box center [495, 284] width 36 height 36
click at [602, 229] on button "i" at bounding box center [597, 233] width 36 height 36
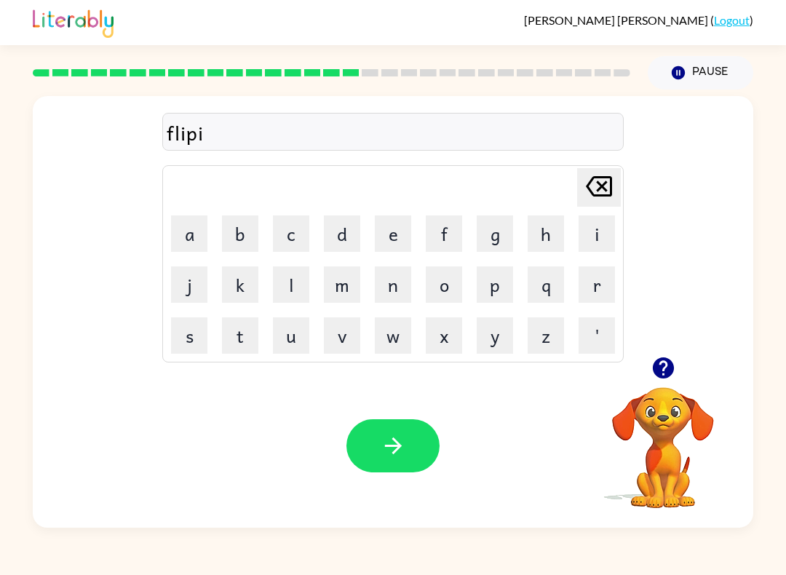
click at [394, 288] on button "n" at bounding box center [393, 284] width 36 height 36
click at [494, 227] on button "g" at bounding box center [495, 233] width 36 height 36
click at [404, 449] on icon "button" at bounding box center [393, 445] width 25 height 25
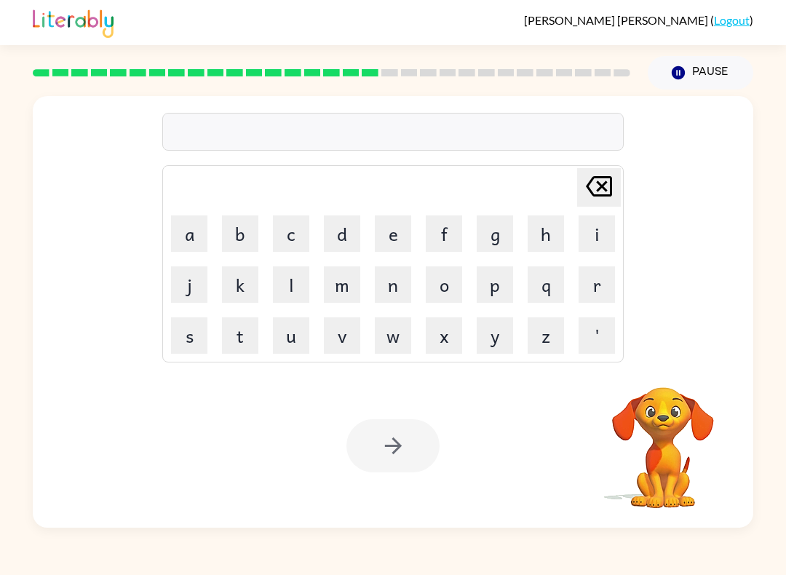
click at [188, 339] on button "s" at bounding box center [189, 335] width 36 height 36
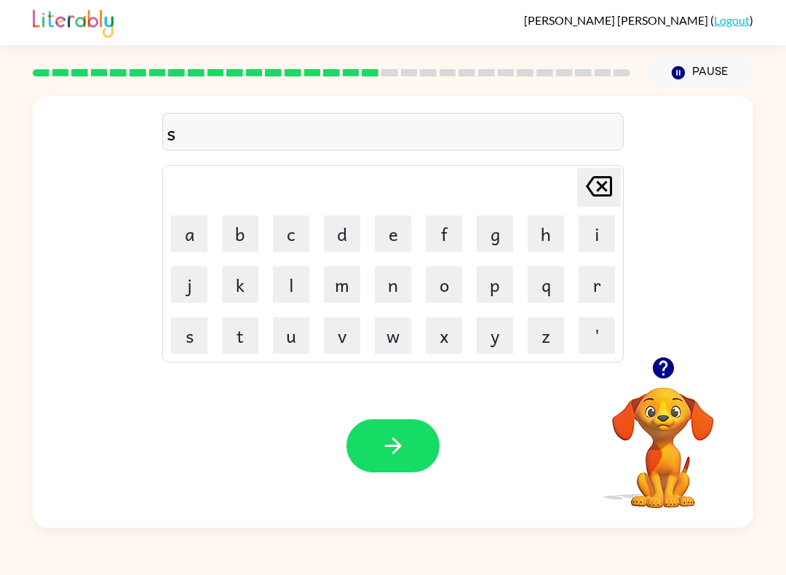
click at [394, 293] on button "n" at bounding box center [393, 284] width 36 height 36
click at [446, 285] on button "o" at bounding box center [444, 284] width 36 height 36
click at [604, 285] on button "r" at bounding box center [597, 284] width 36 height 36
click at [247, 329] on button "t" at bounding box center [240, 335] width 36 height 36
click at [394, 462] on button "button" at bounding box center [393, 445] width 93 height 53
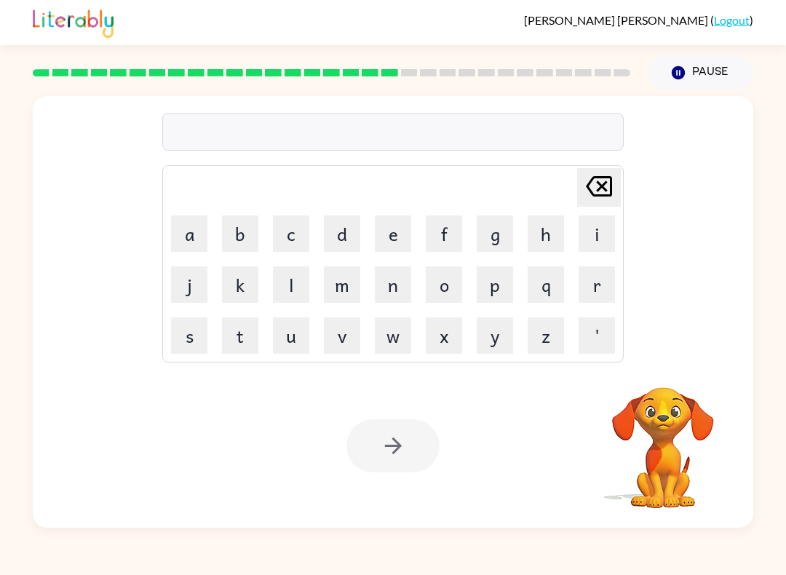
click at [403, 229] on button "e" at bounding box center [393, 233] width 36 height 36
click at [178, 232] on button "a" at bounding box center [189, 233] width 36 height 36
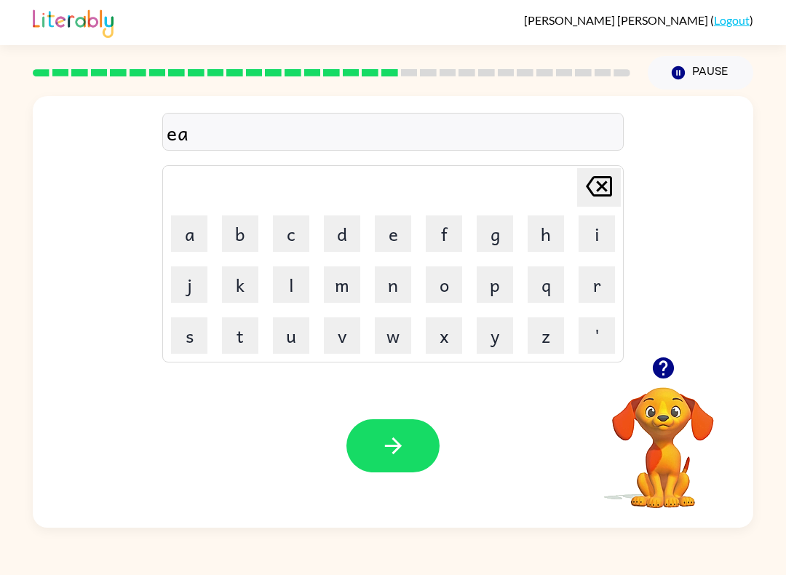
click at [197, 336] on button "s" at bounding box center [189, 335] width 36 height 36
click at [488, 341] on button "y" at bounding box center [495, 335] width 36 height 36
click at [400, 439] on icon "button" at bounding box center [393, 445] width 25 height 25
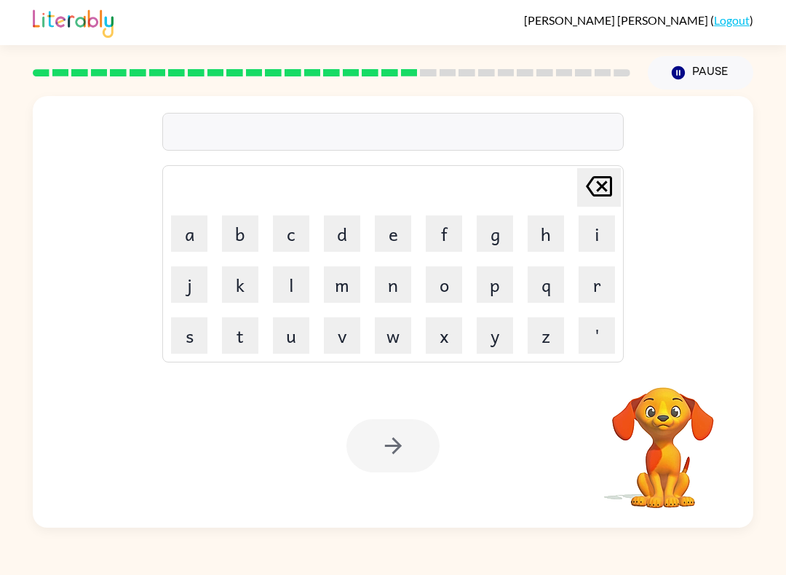
click at [675, 464] on video "Your browser must support playing .mp4 files to use Literably. Please try using…" at bounding box center [663, 438] width 146 height 146
click at [344, 237] on button "d" at bounding box center [342, 233] width 36 height 36
click at [614, 229] on button "i" at bounding box center [597, 233] width 36 height 36
click at [189, 343] on button "s" at bounding box center [189, 335] width 36 height 36
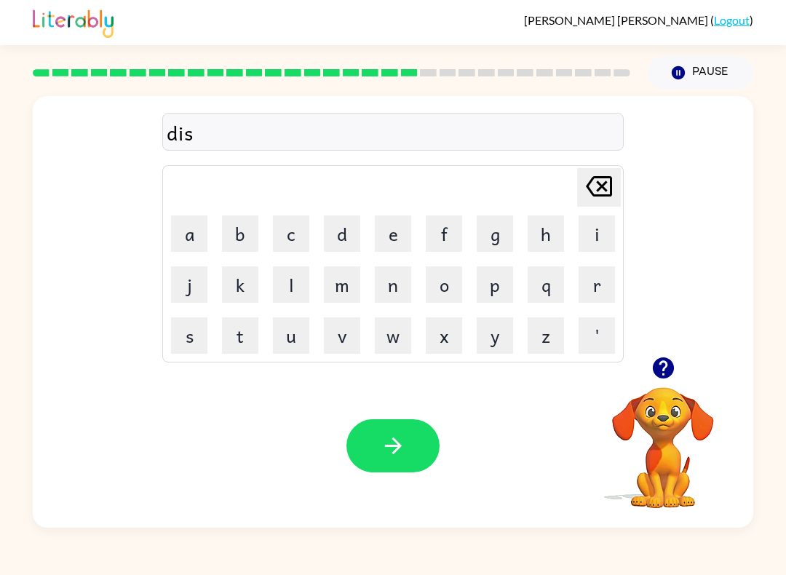
click at [546, 230] on button "h" at bounding box center [546, 233] width 36 height 36
click at [182, 345] on button "s" at bounding box center [189, 335] width 36 height 36
click at [534, 239] on button "h" at bounding box center [546, 233] width 36 height 36
click at [598, 189] on icon "Delete Delete last character input" at bounding box center [599, 186] width 35 height 35
click at [592, 192] on icon at bounding box center [599, 186] width 26 height 20
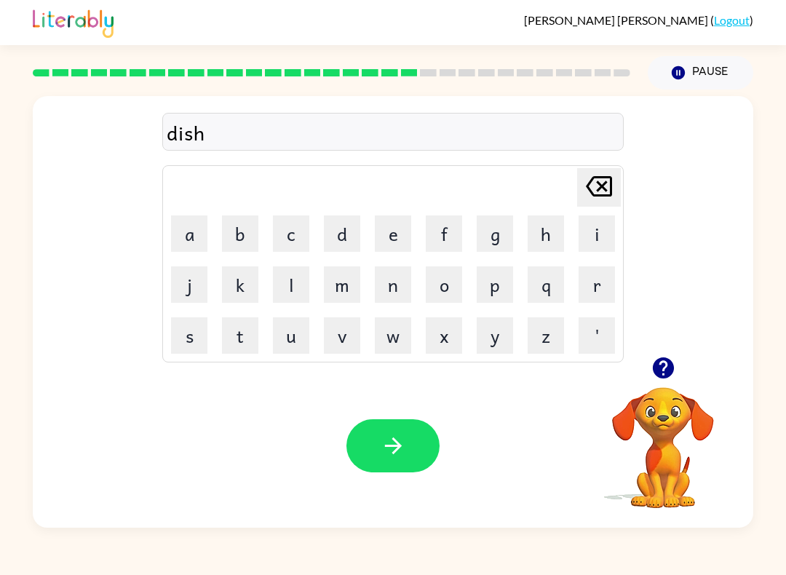
click at [386, 237] on button "e" at bounding box center [393, 233] width 36 height 36
click at [185, 336] on button "s" at bounding box center [189, 335] width 36 height 36
click at [543, 240] on button "h" at bounding box center [546, 233] width 36 height 36
click at [600, 187] on icon "Delete Delete last character input" at bounding box center [599, 186] width 35 height 35
click at [599, 187] on icon "Delete Delete last character input" at bounding box center [599, 186] width 35 height 35
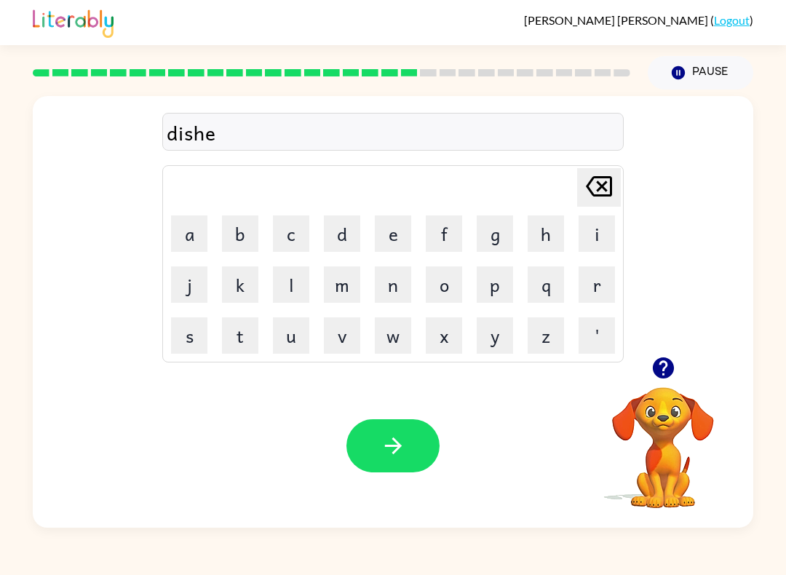
click at [599, 189] on icon at bounding box center [599, 186] width 26 height 20
click at [206, 320] on button "s" at bounding box center [189, 335] width 36 height 36
click at [590, 192] on icon at bounding box center [599, 186] width 26 height 20
click at [395, 240] on button "e" at bounding box center [393, 233] width 36 height 36
click at [184, 344] on button "s" at bounding box center [189, 335] width 36 height 36
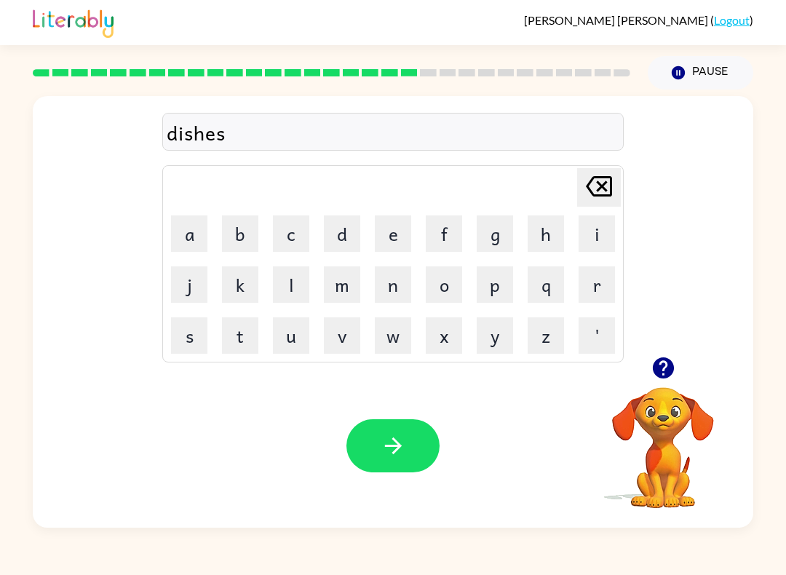
click at [424, 438] on button "button" at bounding box center [393, 445] width 93 height 53
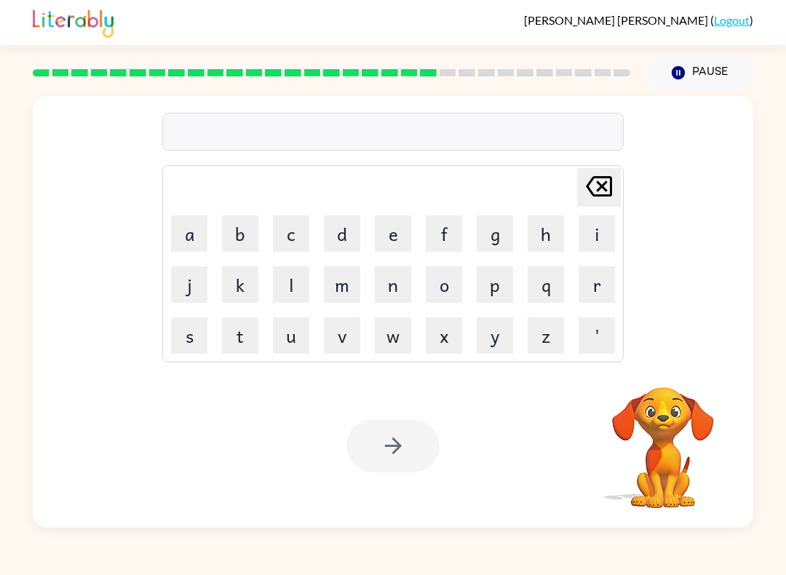
click at [694, 425] on video "Your browser must support playing .mp4 files to use Literably. Please try using…" at bounding box center [663, 438] width 146 height 146
click at [671, 456] on video "Your browser must support playing .mp4 files to use Literably. Please try using…" at bounding box center [663, 438] width 146 height 146
click at [672, 448] on video "Your browser must support playing .mp4 files to use Literably. Please try using…" at bounding box center [663, 438] width 146 height 146
click at [683, 413] on video "Your browser must support playing .mp4 files to use Literably. Please try using…" at bounding box center [663, 438] width 146 height 146
click at [652, 392] on video "Your browser must support playing .mp4 files to use Literably. Please try using…" at bounding box center [663, 438] width 146 height 146
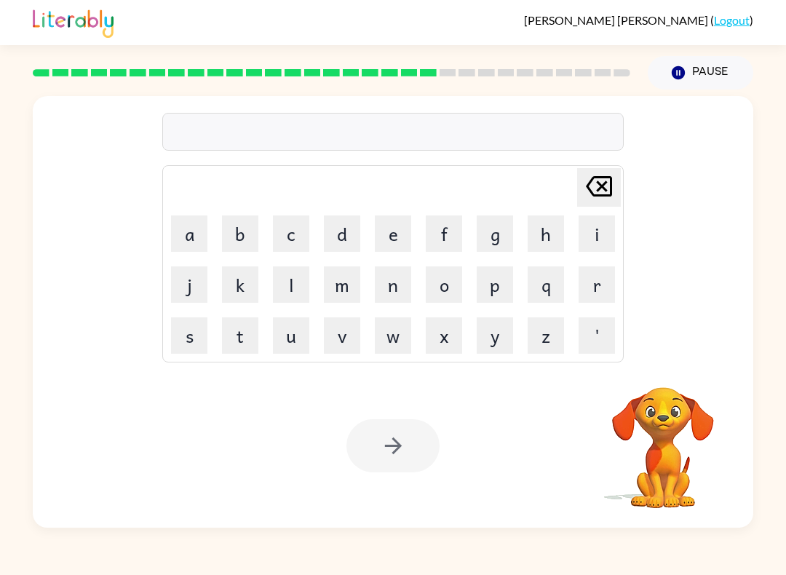
click at [692, 406] on video "Your browser must support playing .mp4 files to use Literably. Please try using…" at bounding box center [663, 438] width 146 height 146
click at [462, 235] on button "f" at bounding box center [444, 233] width 36 height 36
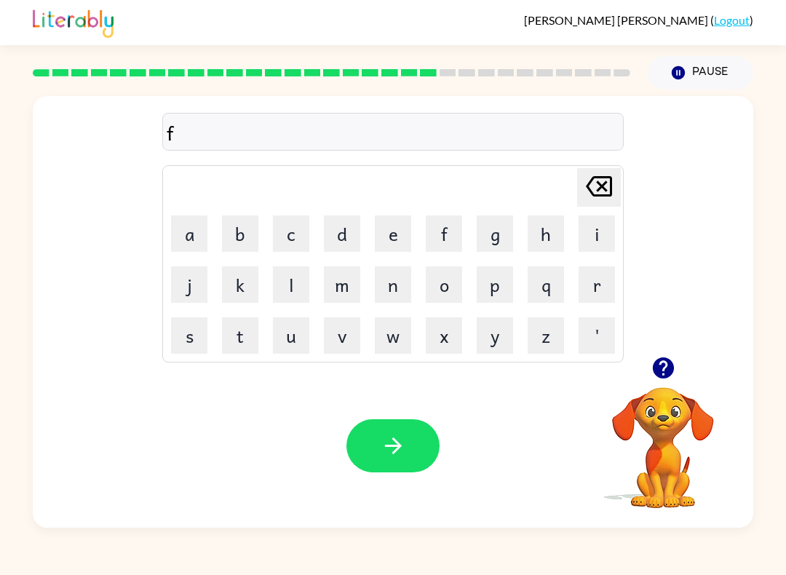
click at [299, 292] on button "l" at bounding box center [291, 284] width 36 height 36
click at [300, 339] on button "u" at bounding box center [291, 335] width 36 height 36
click at [222, 336] on button "t" at bounding box center [240, 335] width 36 height 36
click at [388, 220] on button "e" at bounding box center [393, 233] width 36 height 36
click at [422, 437] on button "button" at bounding box center [393, 445] width 93 height 53
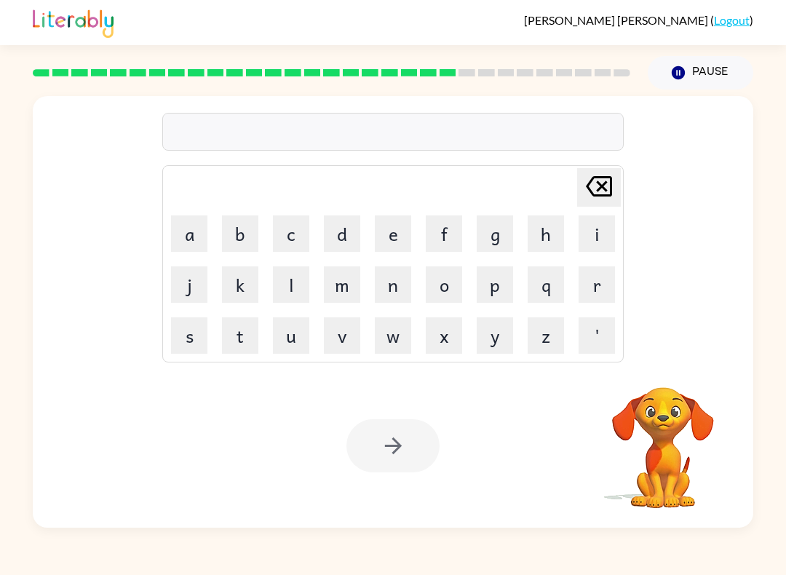
click at [341, 288] on button "m" at bounding box center [342, 284] width 36 height 36
click at [585, 239] on button "i" at bounding box center [597, 233] width 36 height 36
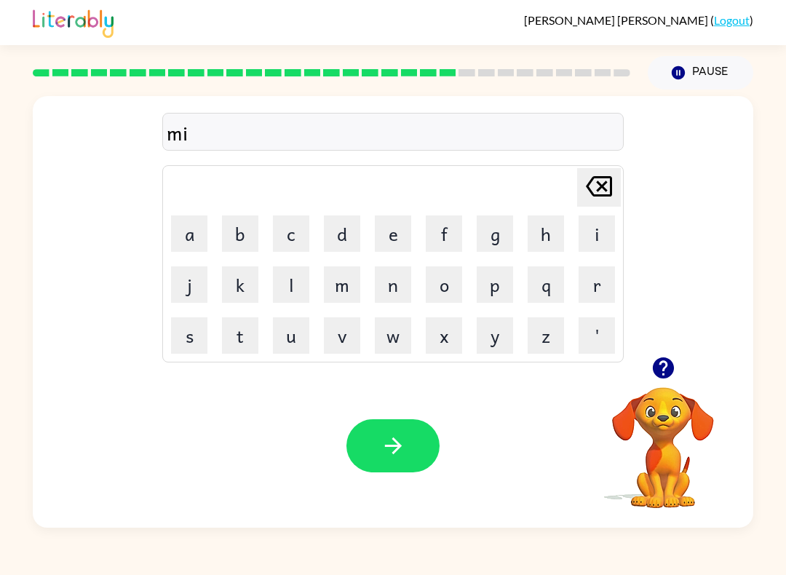
click at [349, 242] on button "d" at bounding box center [342, 233] width 36 height 36
click at [381, 289] on button "n" at bounding box center [393, 284] width 36 height 36
click at [590, 226] on button "i" at bounding box center [597, 233] width 36 height 36
click at [492, 231] on button "g" at bounding box center [495, 233] width 36 height 36
click at [545, 232] on button "h" at bounding box center [546, 233] width 36 height 36
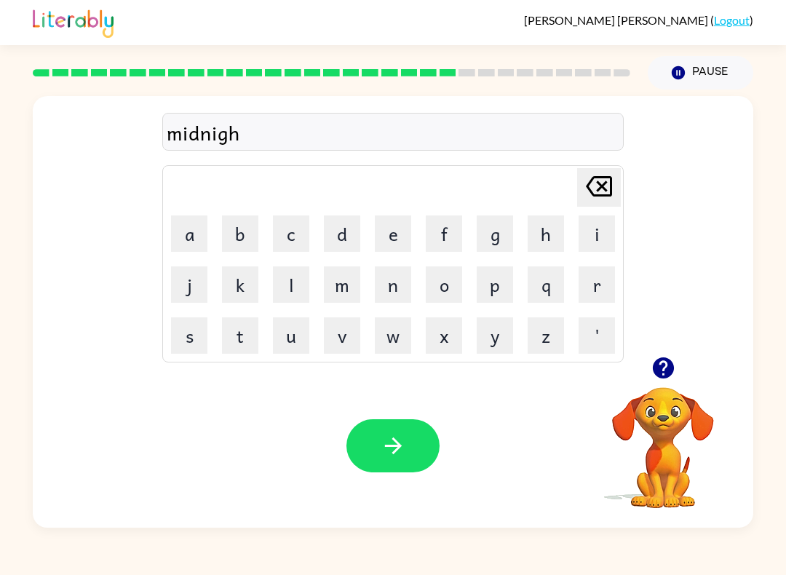
click at [243, 339] on button "t" at bounding box center [240, 335] width 36 height 36
click at [394, 453] on icon "button" at bounding box center [392, 446] width 17 height 17
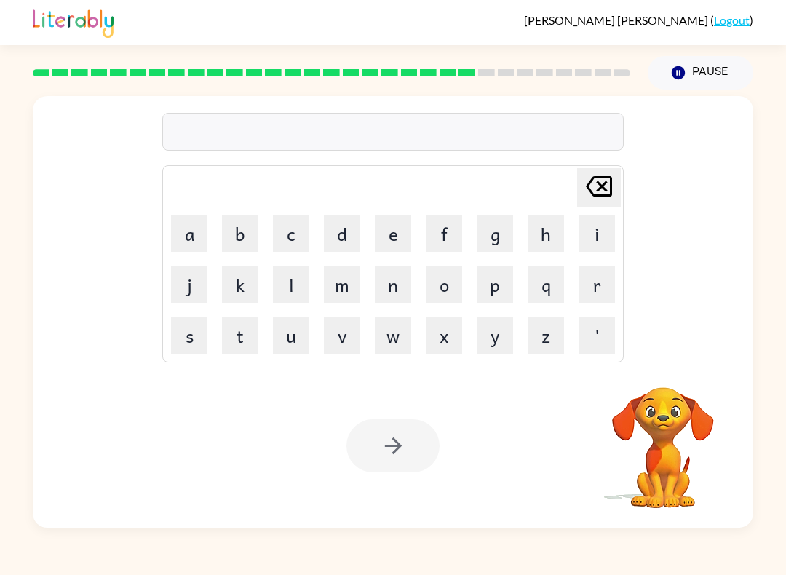
click at [399, 328] on button "w" at bounding box center [393, 335] width 36 height 36
click at [612, 217] on button "i" at bounding box center [597, 233] width 36 height 36
click at [368, 295] on td "n" at bounding box center [393, 285] width 50 height 50
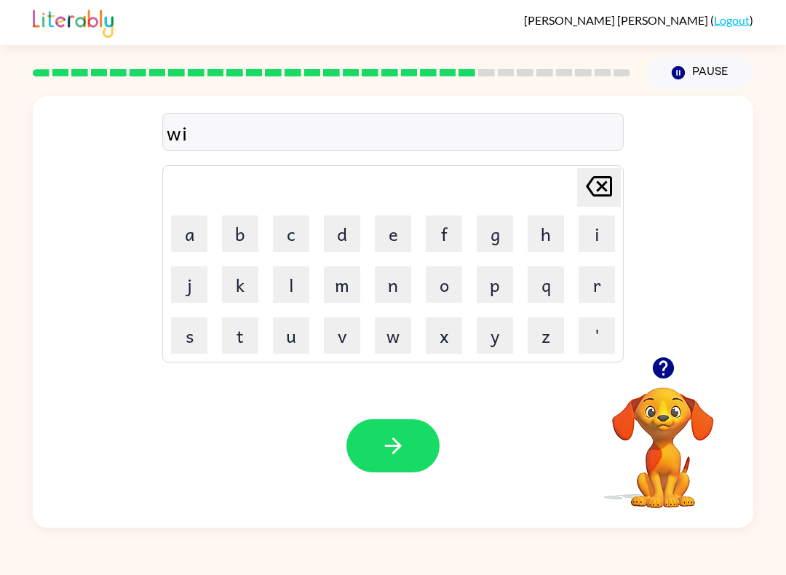
click at [395, 298] on button "n" at bounding box center [393, 284] width 36 height 36
click at [240, 324] on button "t" at bounding box center [240, 335] width 36 height 36
click at [403, 236] on button "e" at bounding box center [393, 233] width 36 height 36
click at [593, 275] on button "r" at bounding box center [597, 284] width 36 height 36
click at [376, 444] on button "button" at bounding box center [393, 445] width 93 height 53
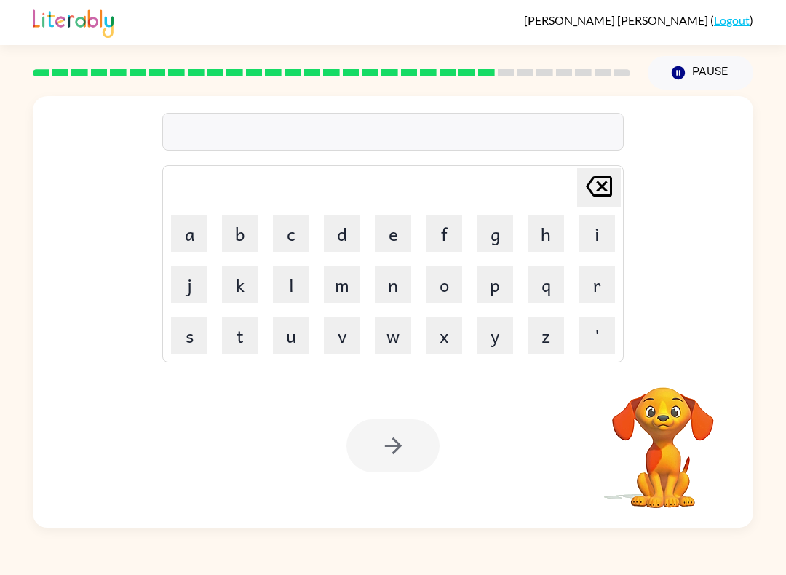
click at [713, 489] on video "Your browser must support playing .mp4 files to use Literably. Please try using…" at bounding box center [663, 438] width 146 height 146
click at [675, 462] on video "Your browser must support playing .mp4 files to use Literably. Please try using…" at bounding box center [663, 438] width 146 height 146
click at [668, 428] on video "Your browser must support playing .mp4 files to use Literably. Please try using…" at bounding box center [663, 438] width 146 height 146
click at [671, 427] on video "Your browser must support playing .mp4 files to use Literably. Please try using…" at bounding box center [663, 438] width 146 height 146
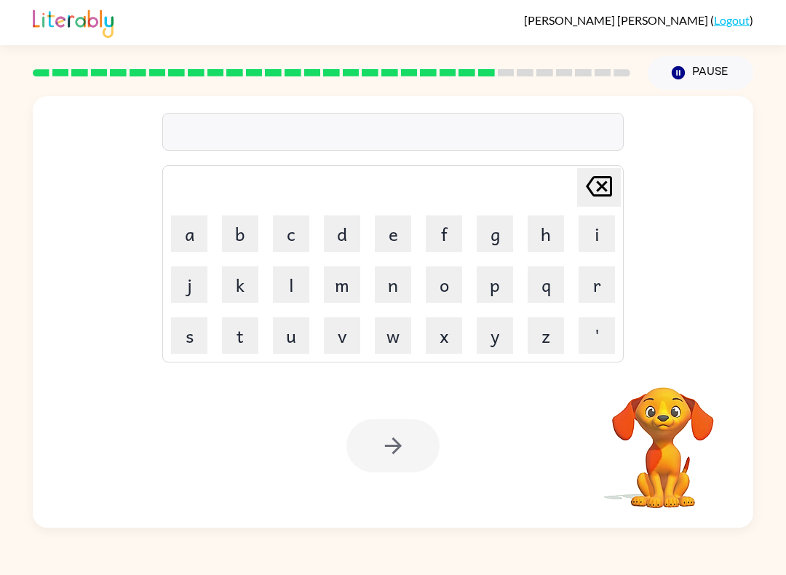
click at [664, 427] on video "Your browser must support playing .mp4 files to use Literably. Please try using…" at bounding box center [663, 438] width 146 height 146
click at [340, 228] on button "d" at bounding box center [342, 233] width 36 height 36
click at [396, 237] on button "e" at bounding box center [393, 233] width 36 height 36
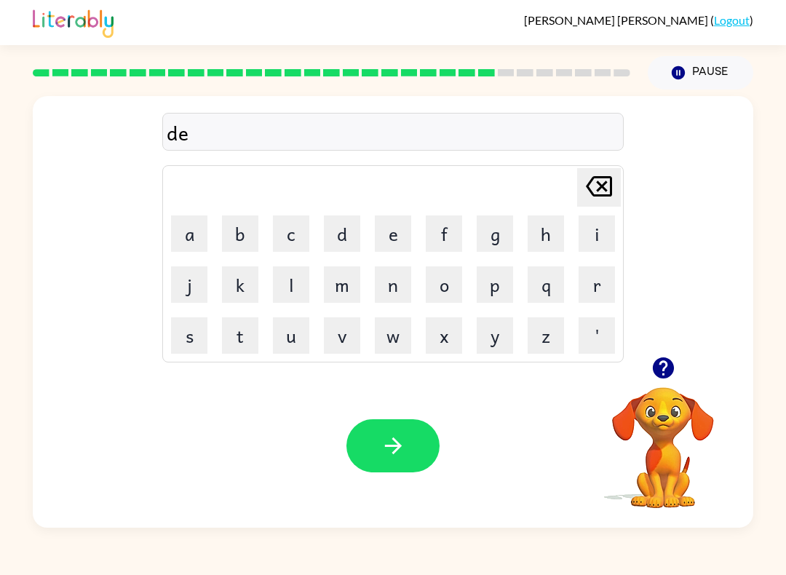
click at [599, 245] on button "i" at bounding box center [597, 233] width 36 height 36
click at [338, 246] on button "d" at bounding box center [342, 233] width 36 height 36
click at [604, 225] on button "i" at bounding box center [597, 233] width 36 height 36
click at [398, 287] on button "n" at bounding box center [393, 284] width 36 height 36
click at [483, 218] on button "g" at bounding box center [495, 233] width 36 height 36
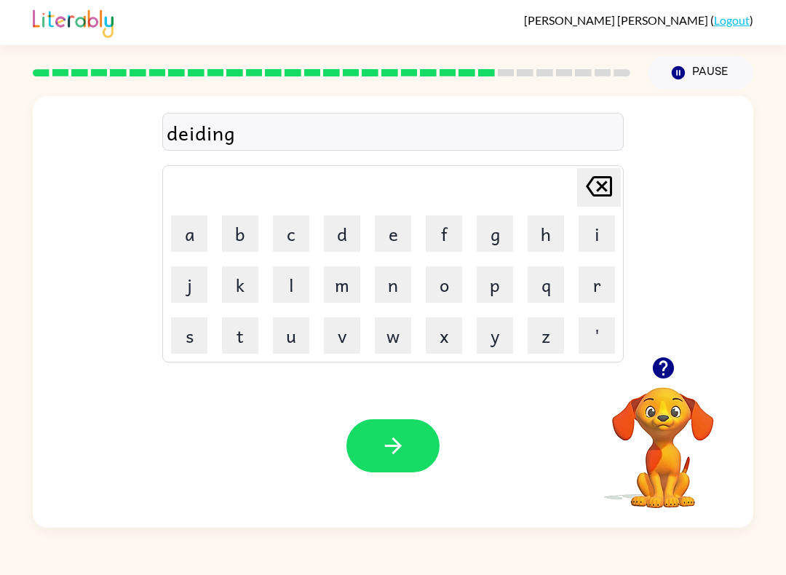
click at [197, 129] on div "deiding" at bounding box center [393, 132] width 453 height 31
click at [603, 189] on icon "Delete Delete last character input" at bounding box center [599, 186] width 35 height 35
click at [619, 182] on button "Delete Delete last character input" at bounding box center [599, 187] width 44 height 39
click at [624, 186] on div "deid Delete Delete last character input a b c d e f g h i j k l m n o p q r s t…" at bounding box center [393, 226] width 721 height 261
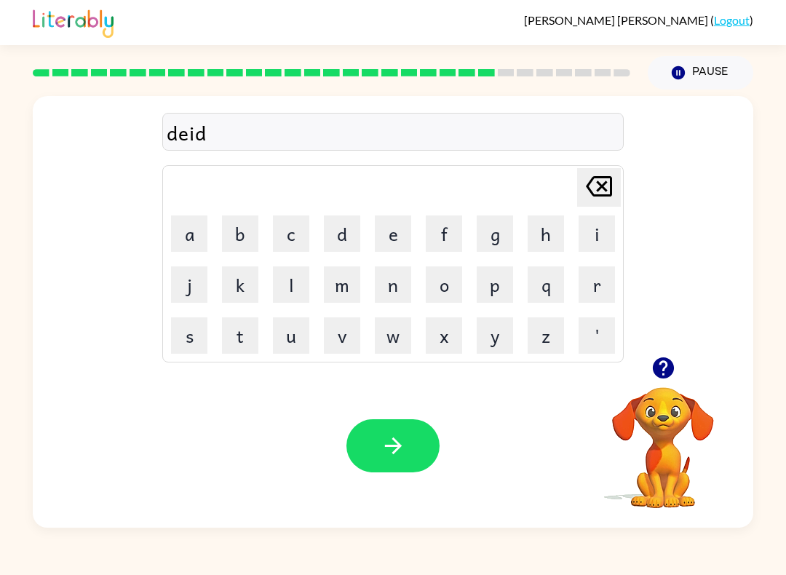
click at [612, 206] on div "Delete Delete last character input" at bounding box center [599, 187] width 35 height 37
click at [613, 208] on table "Delete Delete last character input a b c d e f g h i j k l m n o p q r s t u v …" at bounding box center [393, 264] width 460 height 196
click at [613, 201] on icon "Delete Delete last character input" at bounding box center [599, 186] width 35 height 35
click at [608, 183] on icon "Delete Delete last character input" at bounding box center [599, 186] width 35 height 35
click at [596, 226] on button "i" at bounding box center [597, 233] width 36 height 36
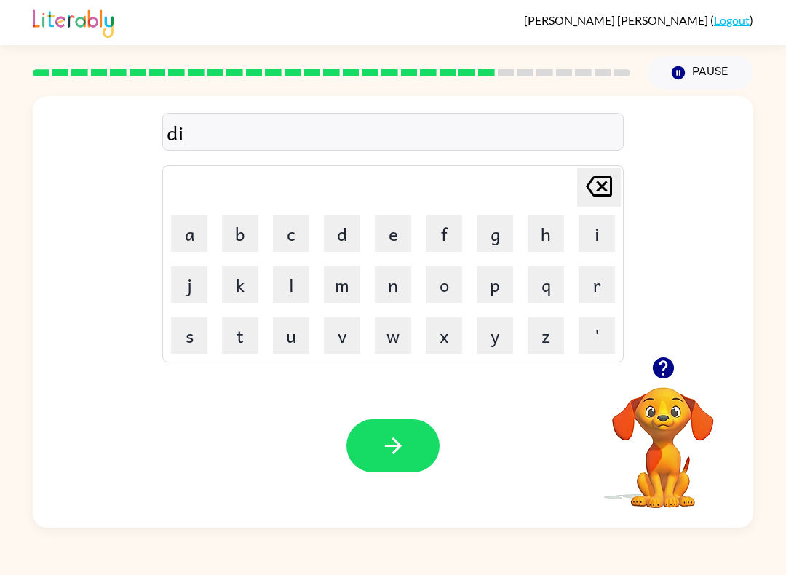
click at [382, 227] on button "e" at bounding box center [393, 233] width 36 height 36
click at [389, 228] on button "e" at bounding box center [393, 233] width 36 height 36
click at [606, 201] on icon "Delete Delete last character input" at bounding box center [599, 186] width 35 height 35
click at [344, 244] on button "d" at bounding box center [342, 233] width 36 height 36
click at [609, 229] on button "i" at bounding box center [597, 233] width 36 height 36
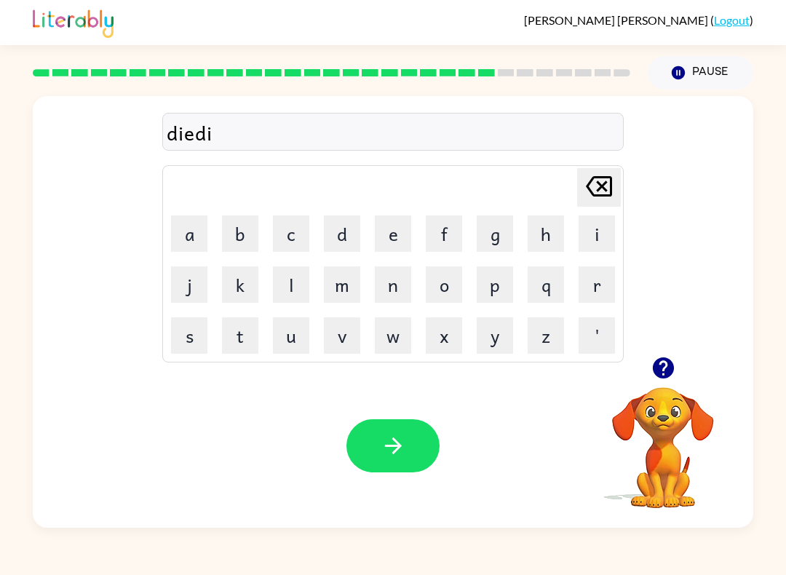
click at [400, 282] on button "n" at bounding box center [393, 284] width 36 height 36
click at [508, 238] on button "g" at bounding box center [495, 233] width 36 height 36
click at [524, 343] on td "z" at bounding box center [546, 336] width 50 height 50
click at [404, 437] on icon "button" at bounding box center [393, 445] width 25 height 25
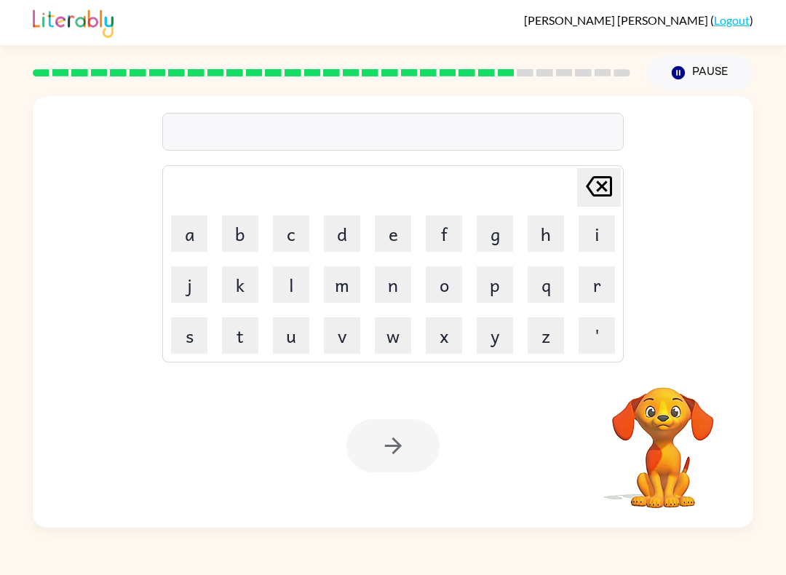
click at [614, 274] on button "r" at bounding box center [597, 284] width 36 height 36
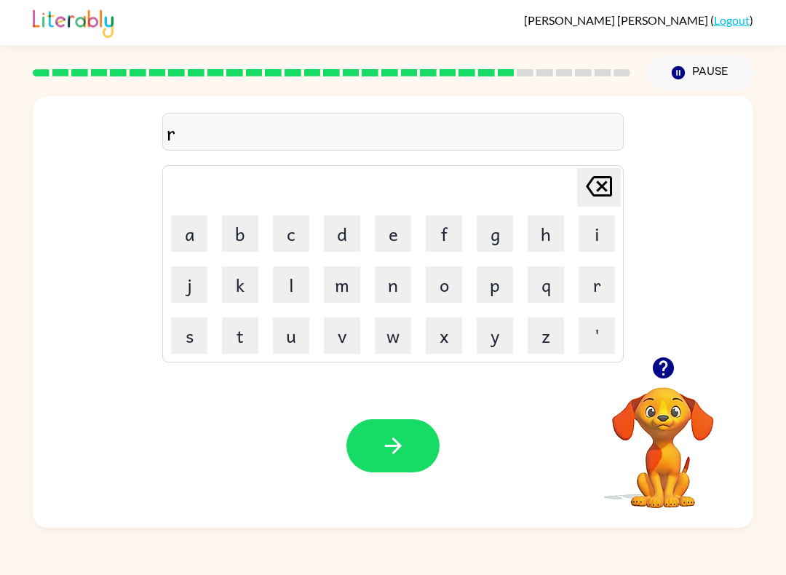
click at [454, 277] on button "o" at bounding box center [444, 284] width 36 height 36
click at [298, 233] on button "c" at bounding box center [291, 233] width 36 height 36
click at [395, 221] on button "e" at bounding box center [393, 233] width 36 height 36
click at [248, 330] on button "t" at bounding box center [240, 335] width 36 height 36
click at [403, 428] on button "button" at bounding box center [393, 445] width 93 height 53
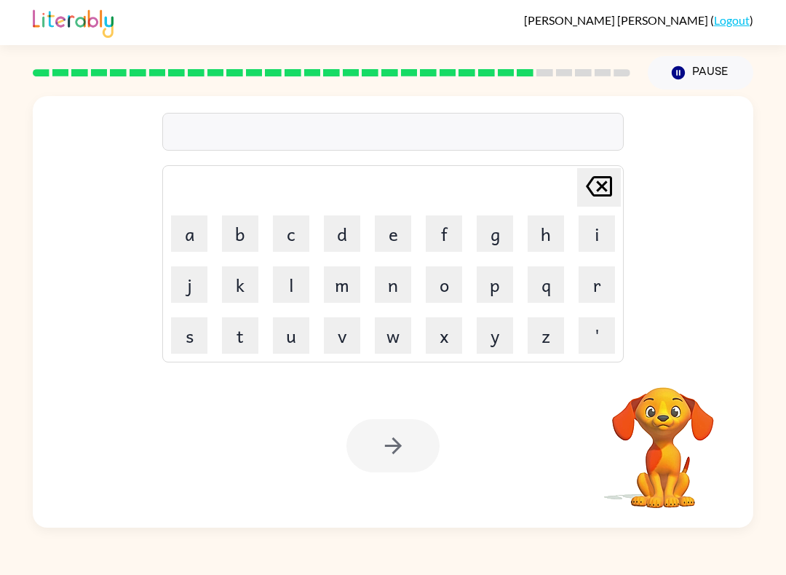
click at [724, 416] on video "Your browser must support playing .mp4 files to use Literably. Please try using…" at bounding box center [663, 438] width 146 height 146
click at [687, 445] on video "Your browser must support playing .mp4 files to use Literably. Please try using…" at bounding box center [663, 438] width 146 height 146
click at [731, 420] on video "Your browser must support playing .mp4 files to use Literably. Please try using…" at bounding box center [663, 438] width 146 height 146
click at [288, 342] on button "u" at bounding box center [291, 335] width 36 height 36
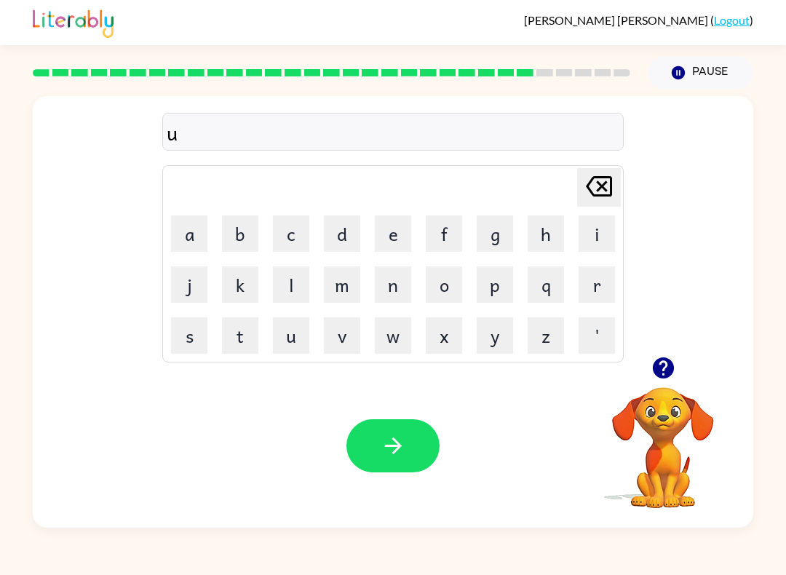
click at [411, 274] on button "n" at bounding box center [393, 284] width 36 height 36
click at [280, 328] on button "u" at bounding box center [291, 335] width 36 height 36
click at [445, 231] on button "f" at bounding box center [444, 233] width 36 height 36
click at [454, 273] on button "o" at bounding box center [444, 284] width 36 height 36
click at [601, 273] on button "r" at bounding box center [597, 284] width 36 height 36
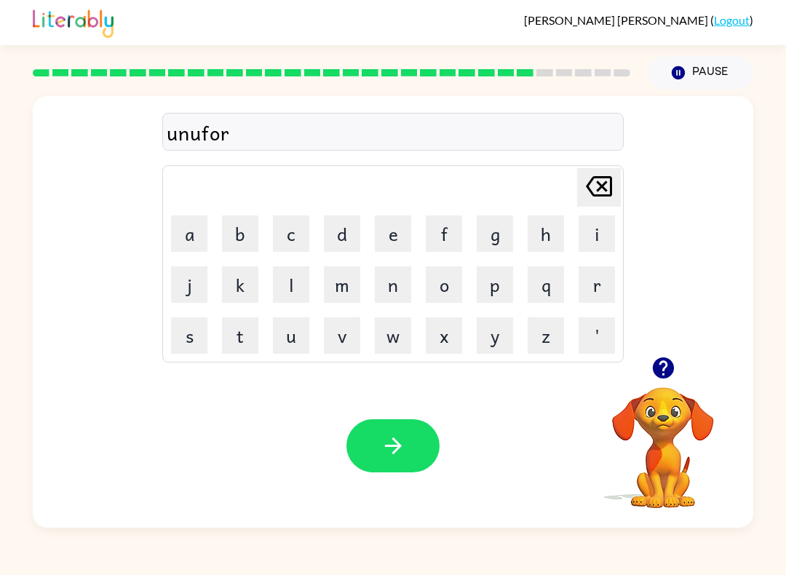
click at [347, 293] on button "m" at bounding box center [342, 284] width 36 height 36
click at [401, 431] on button "button" at bounding box center [393, 445] width 93 height 53
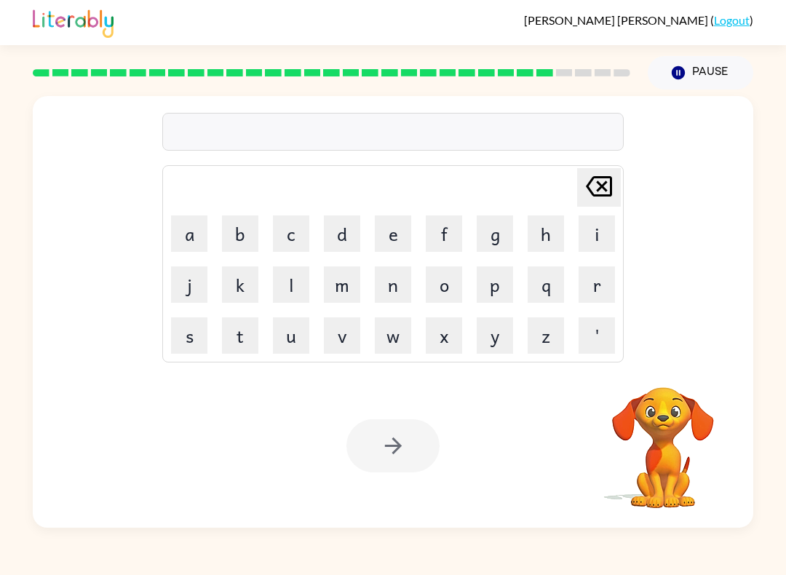
click at [290, 229] on button "c" at bounding box center [291, 233] width 36 height 36
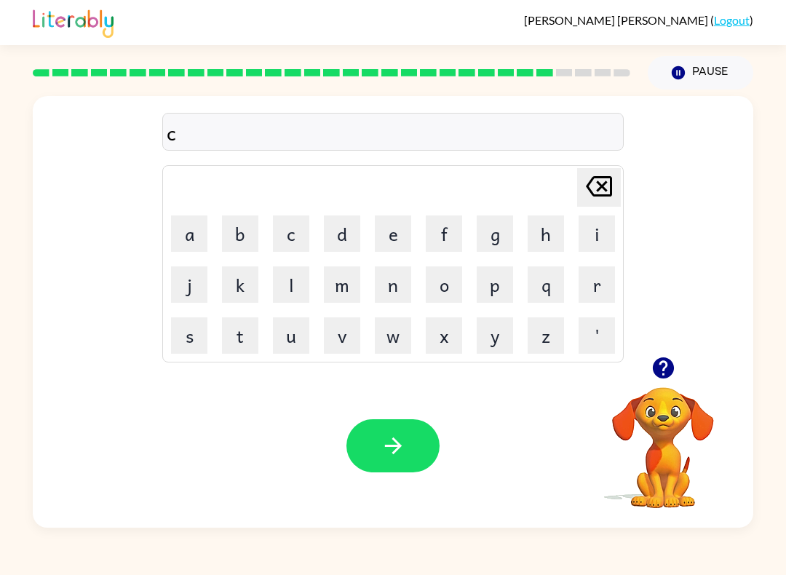
click at [550, 243] on button "h" at bounding box center [546, 233] width 36 height 36
click at [601, 234] on button "i" at bounding box center [597, 233] width 36 height 36
click at [612, 189] on icon at bounding box center [599, 186] width 26 height 20
click at [203, 240] on button "a" at bounding box center [189, 233] width 36 height 36
click at [604, 242] on button "i" at bounding box center [597, 233] width 36 height 36
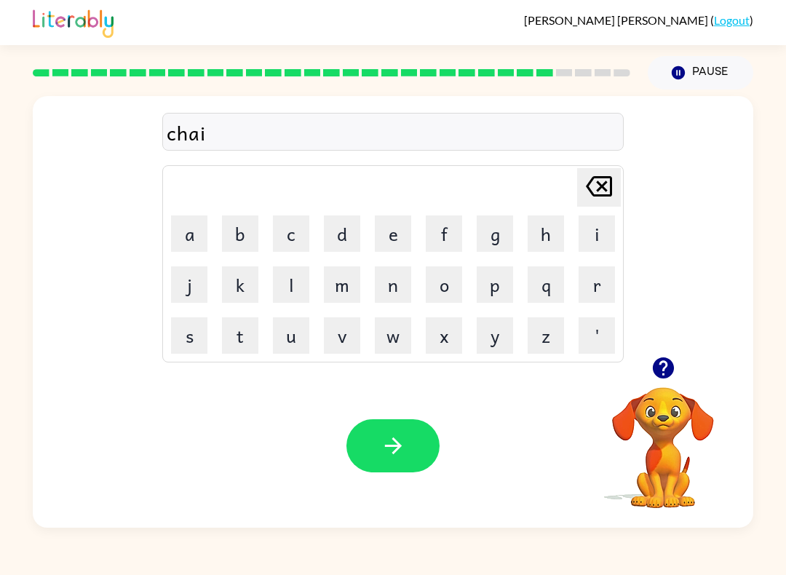
click at [395, 275] on button "n" at bounding box center [393, 284] width 36 height 36
click at [397, 430] on button "button" at bounding box center [393, 445] width 93 height 53
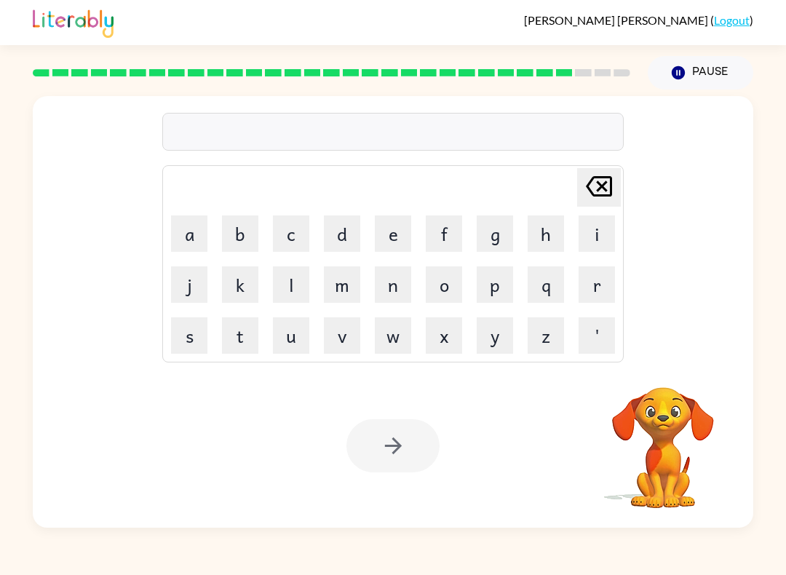
click at [661, 454] on video "Your browser must support playing .mp4 files to use Literably. Please try using…" at bounding box center [663, 438] width 146 height 146
click at [285, 219] on button "c" at bounding box center [291, 233] width 36 height 36
click at [558, 235] on button "h" at bounding box center [546, 233] width 36 height 36
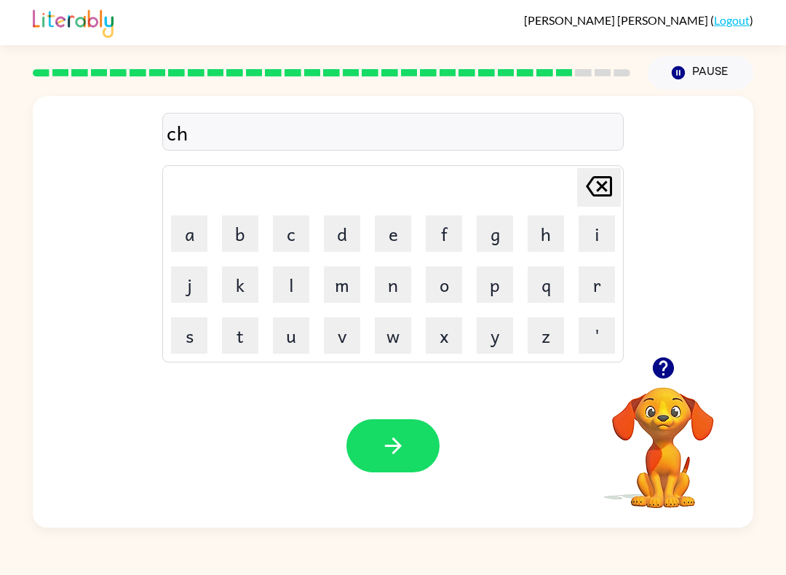
click at [293, 334] on button "u" at bounding box center [291, 335] width 36 height 36
click at [302, 221] on button "c" at bounding box center [291, 233] width 36 height 36
click at [601, 185] on icon at bounding box center [599, 186] width 26 height 20
click at [384, 280] on button "n" at bounding box center [393, 284] width 36 height 36
click at [284, 250] on button "c" at bounding box center [291, 233] width 36 height 36
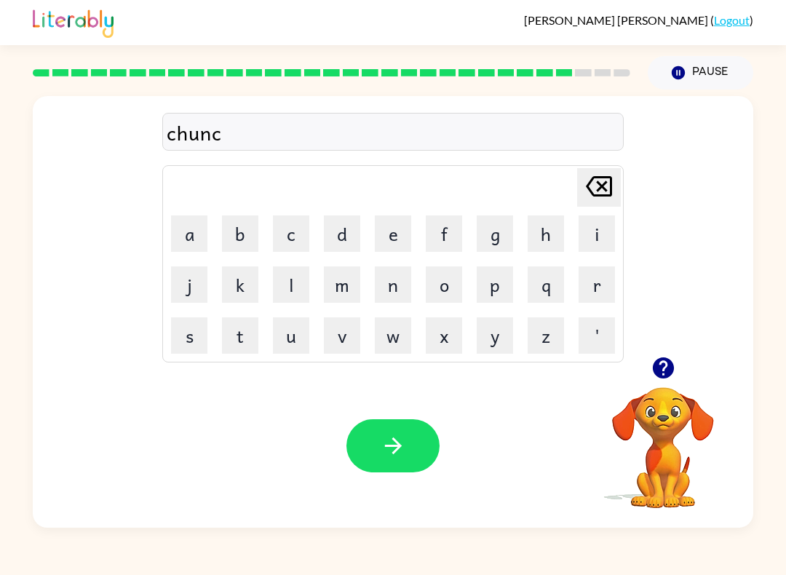
click at [237, 288] on button "k" at bounding box center [240, 284] width 36 height 36
click at [384, 459] on button "button" at bounding box center [393, 445] width 93 height 53
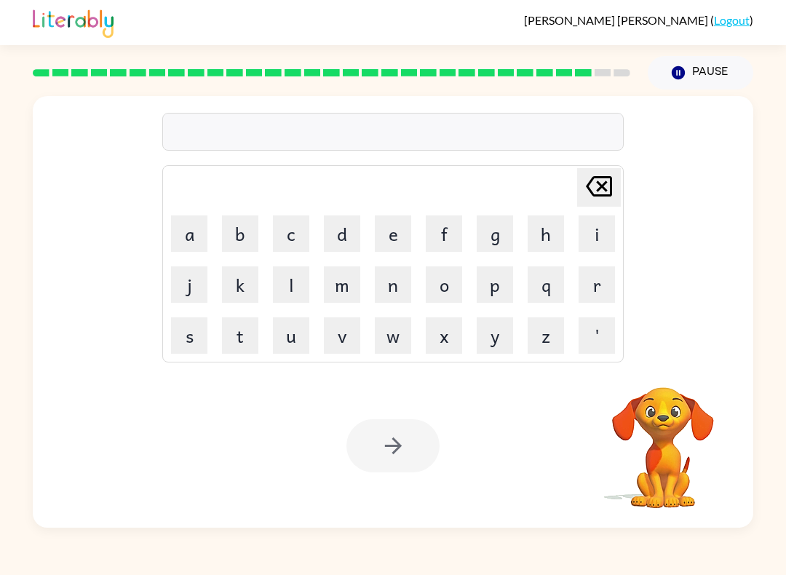
click at [593, 448] on video "Your browser must support playing .mp4 files to use Literably. Please try using…" at bounding box center [663, 438] width 146 height 146
click at [668, 453] on video "Your browser must support playing .mp4 files to use Literably. Please try using…" at bounding box center [663, 438] width 146 height 146
click at [687, 435] on video "Your browser must support playing .mp4 files to use Literably. Please try using…" at bounding box center [663, 438] width 146 height 146
click at [248, 349] on button "t" at bounding box center [240, 335] width 36 height 36
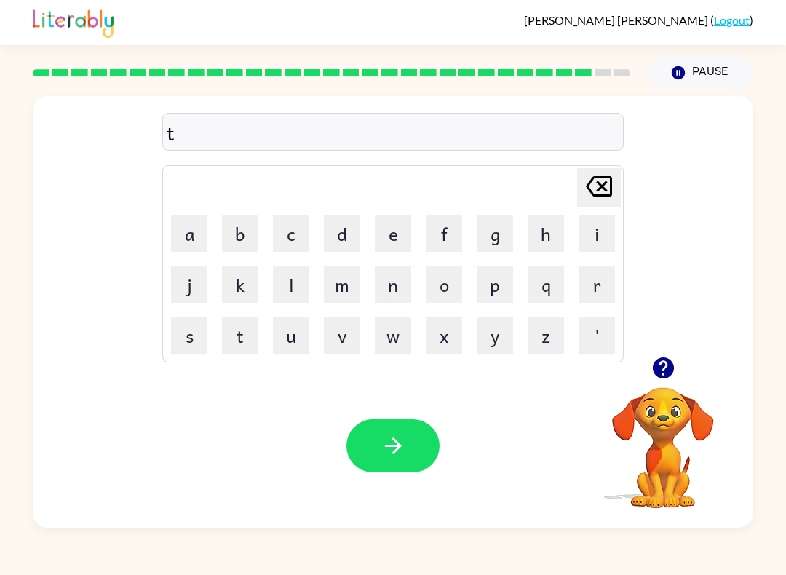
click at [549, 232] on button "h" at bounding box center [546, 233] width 36 height 36
click at [591, 229] on button "i" at bounding box center [597, 233] width 36 height 36
click at [594, 268] on button "r" at bounding box center [597, 284] width 36 height 36
click at [234, 320] on button "t" at bounding box center [240, 335] width 36 height 36
click at [610, 196] on icon at bounding box center [599, 186] width 26 height 20
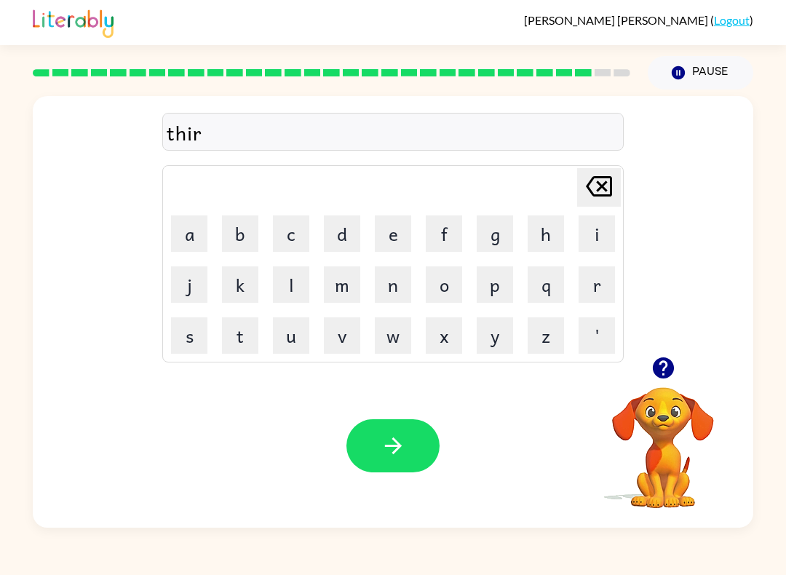
click at [196, 333] on button "s" at bounding box center [189, 335] width 36 height 36
click at [232, 333] on button "t" at bounding box center [240, 335] width 36 height 36
click at [408, 436] on button "button" at bounding box center [393, 445] width 93 height 53
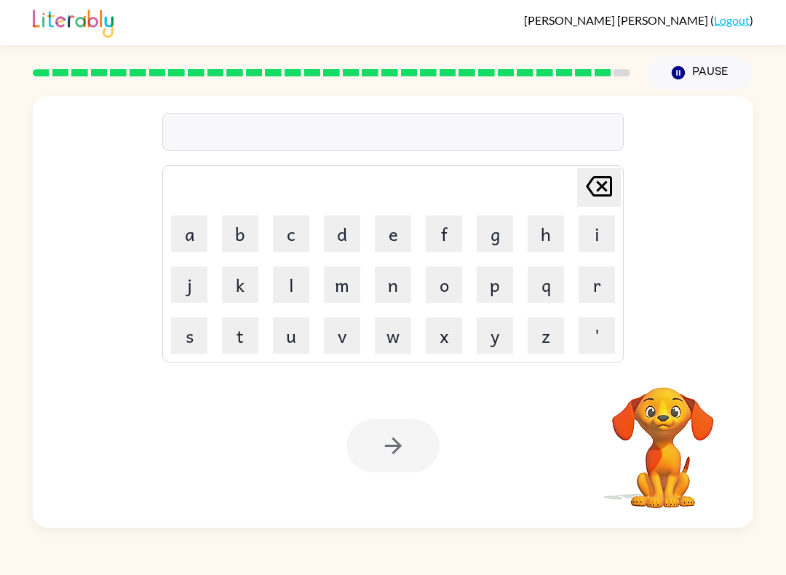
click at [684, 395] on video "Your browser must support playing .mp4 files to use Literably. Please try using…" at bounding box center [663, 438] width 146 height 146
click at [433, 242] on button "f" at bounding box center [444, 233] width 36 height 36
click at [597, 229] on button "i" at bounding box center [597, 233] width 36 height 36
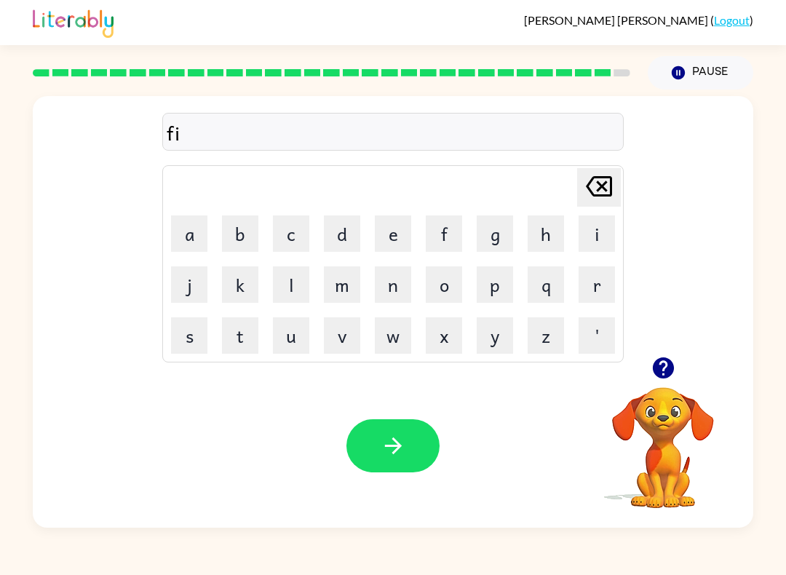
click at [408, 285] on button "n" at bounding box center [393, 284] width 36 height 36
click at [497, 233] on button "g" at bounding box center [495, 233] width 36 height 36
click at [392, 237] on button "e" at bounding box center [393, 233] width 36 height 36
click at [604, 282] on button "r" at bounding box center [597, 284] width 36 height 36
click at [398, 284] on button "n" at bounding box center [393, 284] width 36 height 36
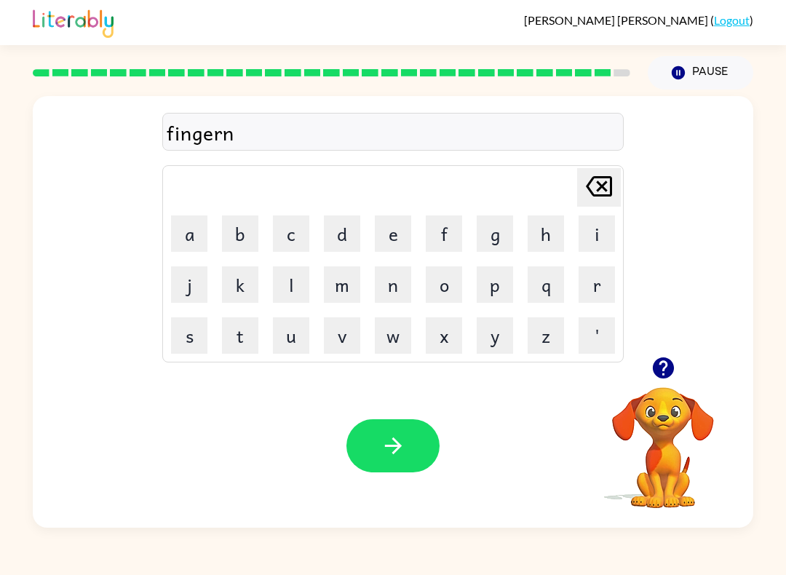
click at [183, 249] on button "a" at bounding box center [189, 233] width 36 height 36
click at [596, 228] on button "i" at bounding box center [597, 233] width 36 height 36
click at [282, 289] on button "l" at bounding box center [291, 284] width 36 height 36
click at [400, 458] on icon "button" at bounding box center [393, 445] width 25 height 25
